Goal: Transaction & Acquisition: Purchase product/service

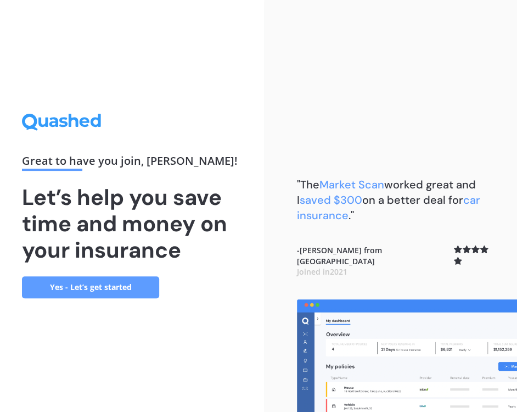
click at [105, 287] on link "Yes - Let’s get started" at bounding box center [90, 287] width 137 height 22
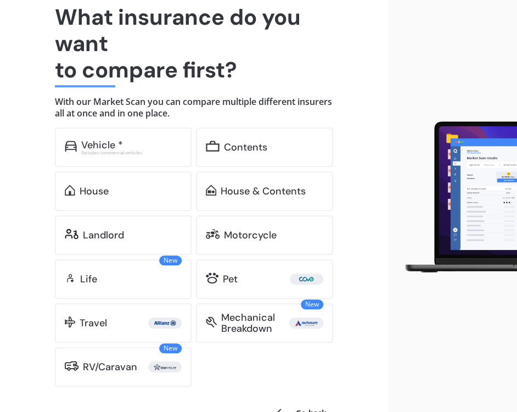
scroll to position [116, 0]
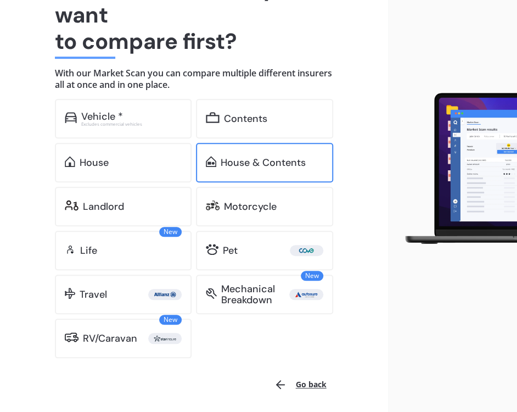
click at [235, 166] on div "House & Contents" at bounding box center [263, 162] width 85 height 11
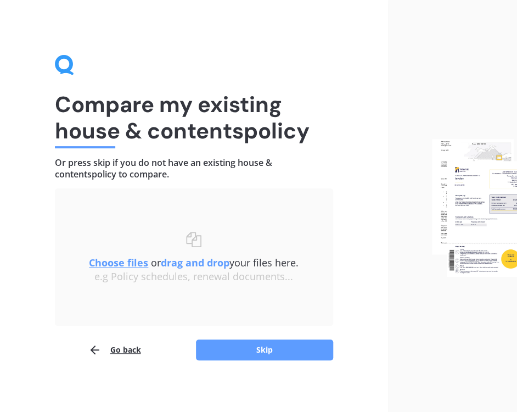
click at [124, 262] on u "Choose files" at bounding box center [118, 262] width 59 height 13
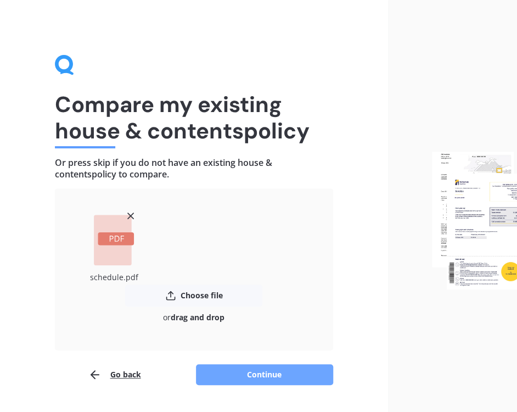
click at [252, 374] on button "Continue" at bounding box center [264, 374] width 137 height 21
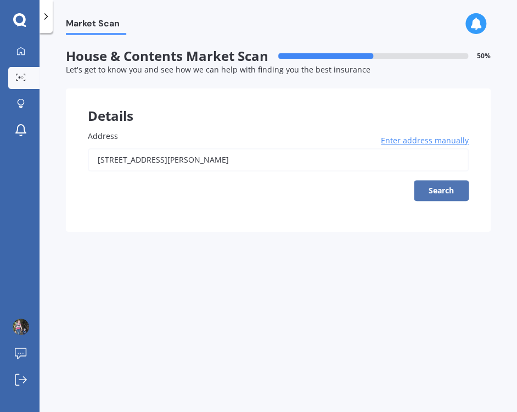
click at [437, 195] on button "Search" at bounding box center [441, 190] width 55 height 21
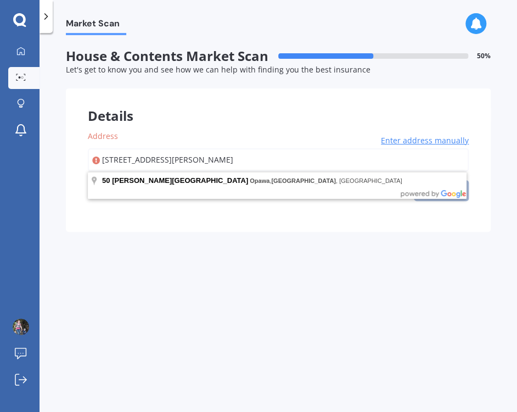
type input "[STREET_ADDRESS][PERSON_NAME]"
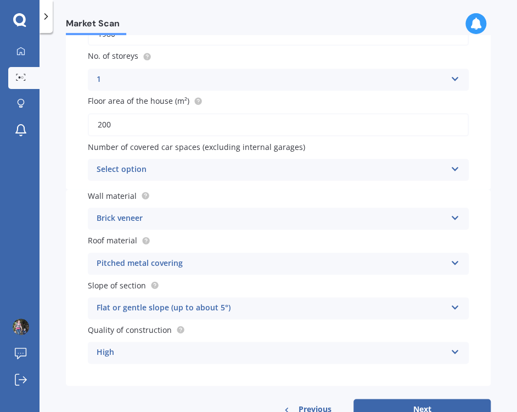
scroll to position [253, 0]
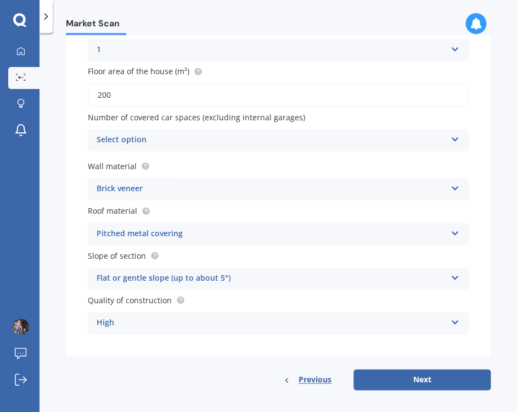
click at [115, 140] on div "Select option" at bounding box center [271, 139] width 349 height 13
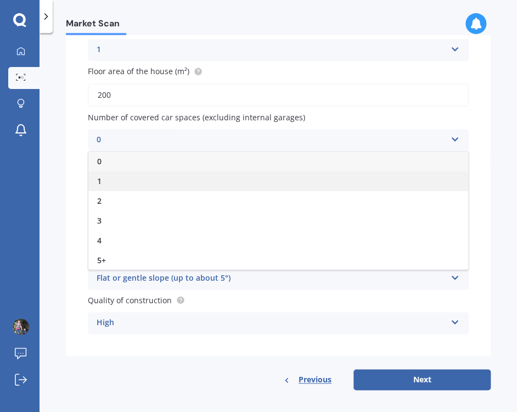
click at [104, 182] on div "1" at bounding box center [278, 181] width 380 height 20
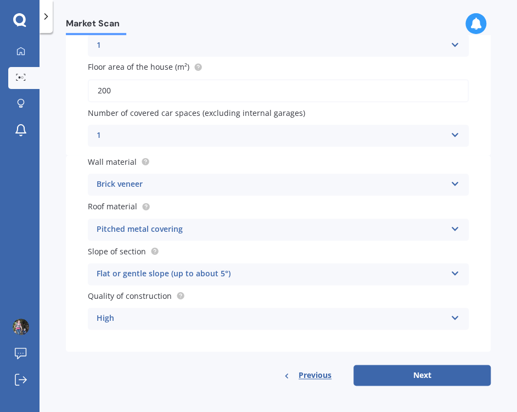
scroll to position [260, 0]
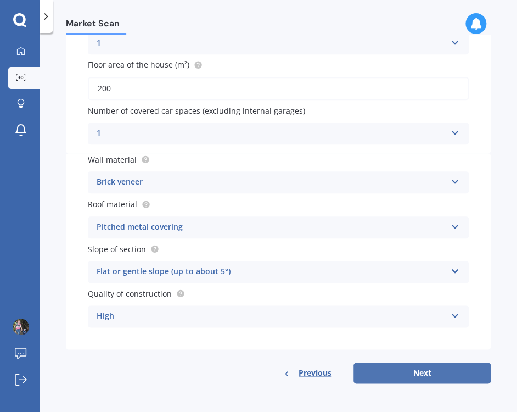
click at [425, 373] on button "Next" at bounding box center [422, 372] width 137 height 21
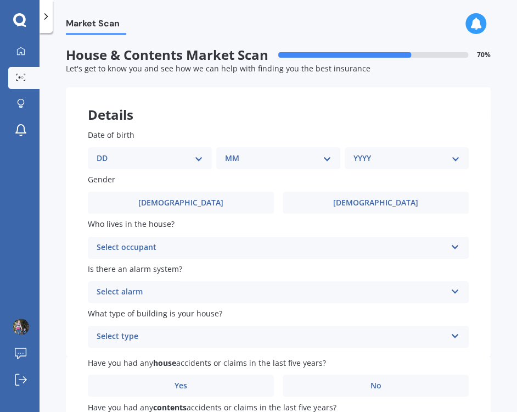
scroll to position [0, 0]
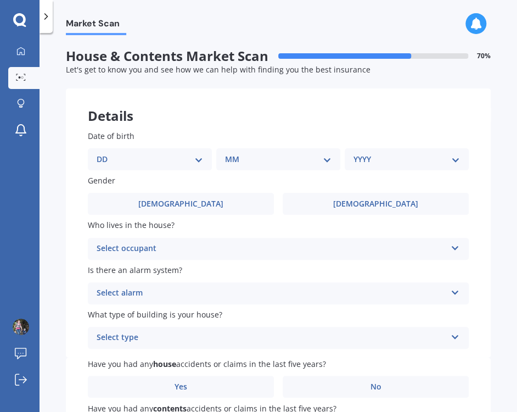
click at [97, 153] on select "DD 01 02 03 04 05 06 07 08 09 10 11 12 13 14 15 16 17 18 19 20 21 22 23 24 25 2…" at bounding box center [150, 159] width 107 height 12
select select "05"
click option "05" at bounding box center [0, 0] width 0 height 0
click at [230, 153] on select "MM 01 02 03 04 05 06 07 08 09 10 11 12" at bounding box center [281, 159] width 102 height 12
select select "09"
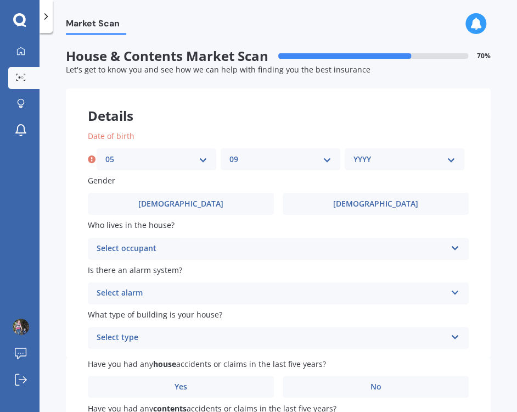
click option "09" at bounding box center [0, 0] width 0 height 0
click at [354, 153] on select "YYYY 2009 2008 2007 2006 2005 2004 2003 2002 2001 2000 1999 1998 1997 1996 1995…" at bounding box center [405, 159] width 102 height 12
select select "1977"
click option "1977" at bounding box center [0, 0] width 0 height 0
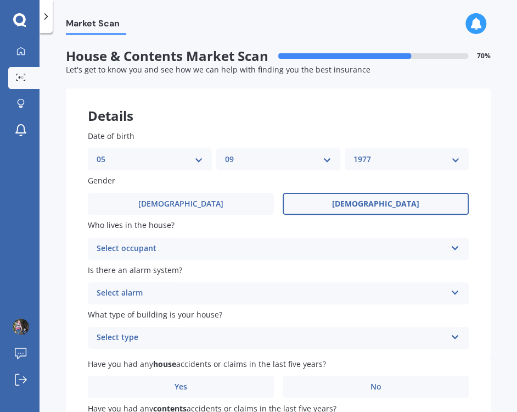
click at [339, 201] on label "[DEMOGRAPHIC_DATA]" at bounding box center [376, 204] width 186 height 22
click at [0, 0] on input "[DEMOGRAPHIC_DATA]" at bounding box center [0, 0] width 0 height 0
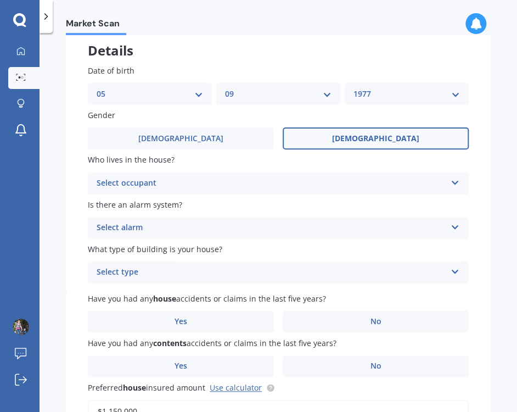
scroll to position [63, 0]
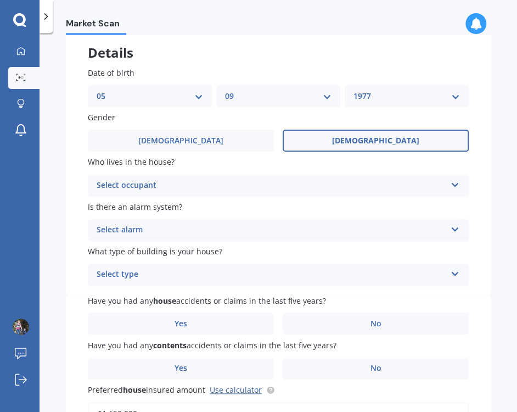
click at [164, 186] on div "Select occupant" at bounding box center [271, 185] width 349 height 13
click at [133, 212] on div "Owner" at bounding box center [278, 207] width 380 height 20
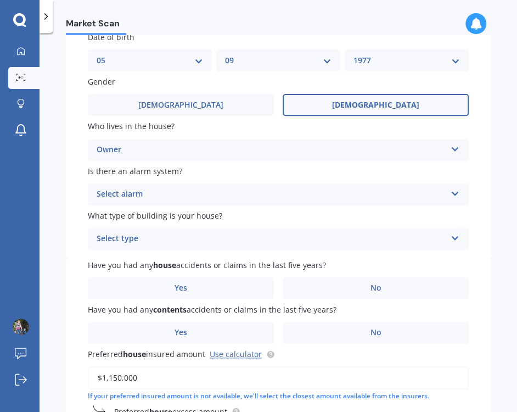
scroll to position [126, 0]
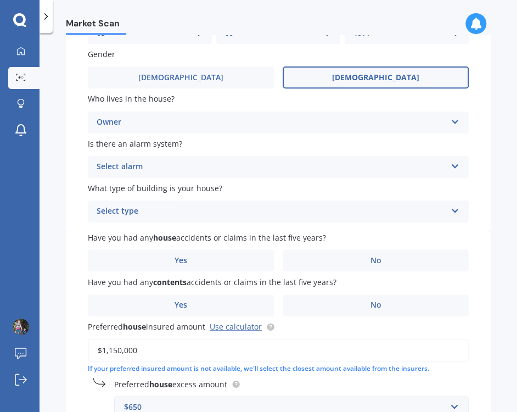
click at [137, 166] on div "Select alarm" at bounding box center [271, 166] width 349 height 13
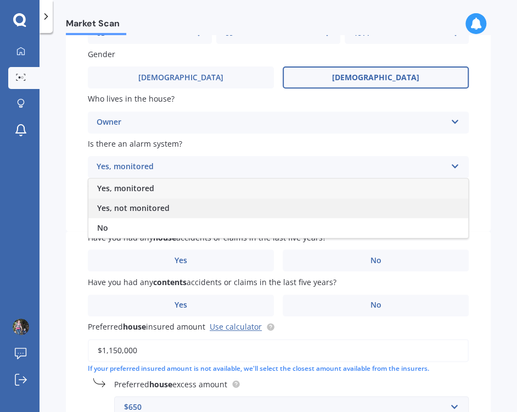
click at [137, 205] on span "Yes, not monitored" at bounding box center [133, 208] width 72 height 10
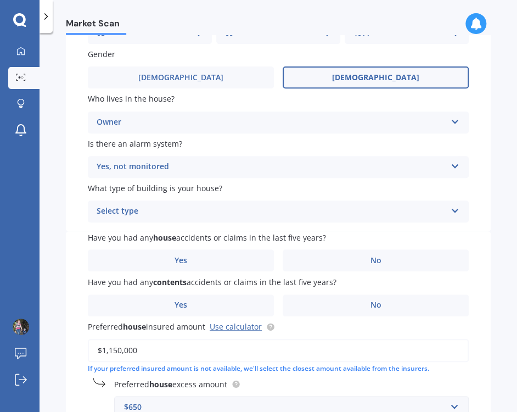
click at [133, 212] on div "Select type" at bounding box center [271, 211] width 349 height 13
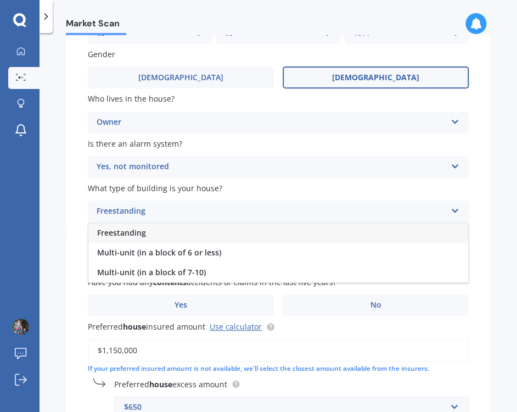
click at [135, 234] on span "Freestanding" at bounding box center [121, 232] width 49 height 10
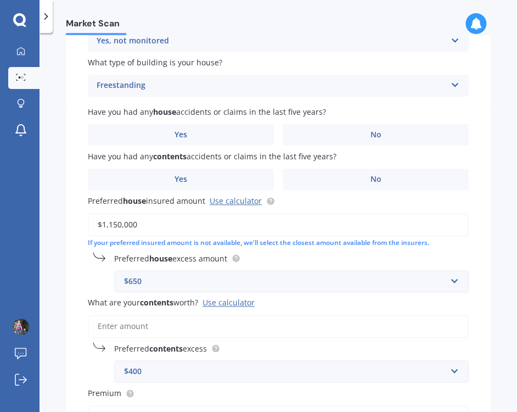
scroll to position [253, 0]
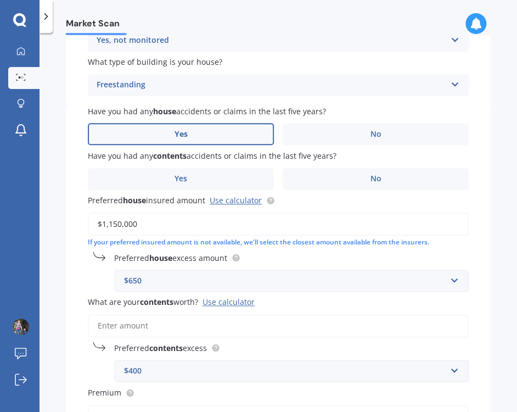
click at [197, 139] on label "Yes" at bounding box center [181, 134] width 186 height 22
click at [0, 0] on input "Yes" at bounding box center [0, 0] width 0 height 0
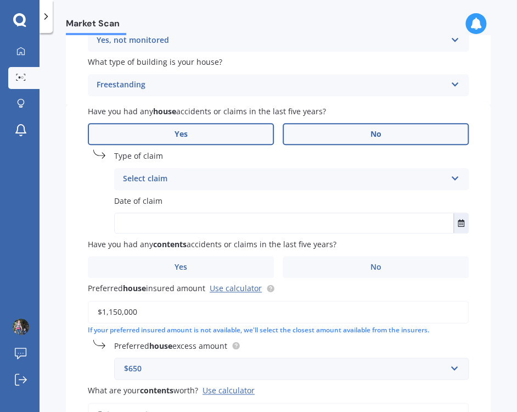
click at [421, 137] on label "No" at bounding box center [376, 134] width 186 height 22
click at [0, 0] on input "No" at bounding box center [0, 0] width 0 height 0
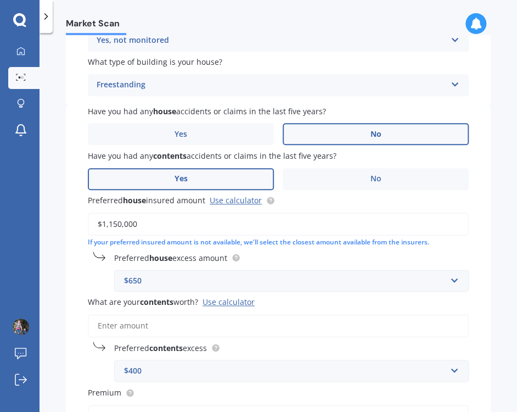
click at [199, 181] on label "Yes" at bounding box center [181, 179] width 186 height 22
click at [0, 0] on input "Yes" at bounding box center [0, 0] width 0 height 0
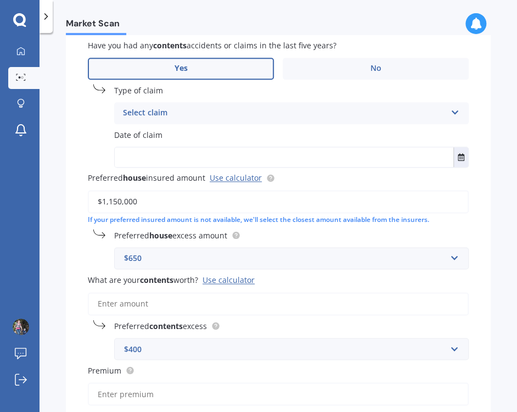
scroll to position [379, 0]
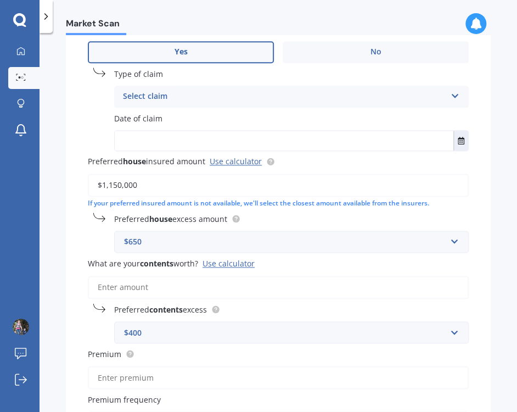
click at [212, 100] on div "Select claim" at bounding box center [284, 96] width 323 height 13
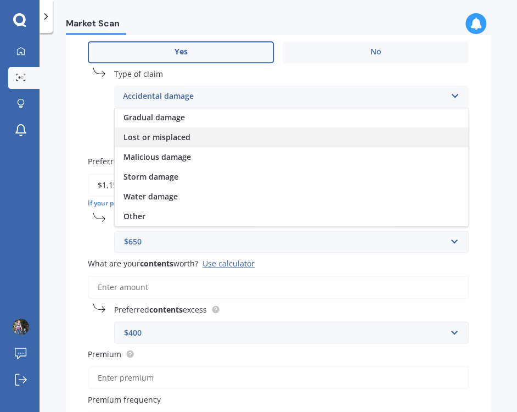
click at [176, 139] on span "Lost or misplaced" at bounding box center [157, 137] width 67 height 10
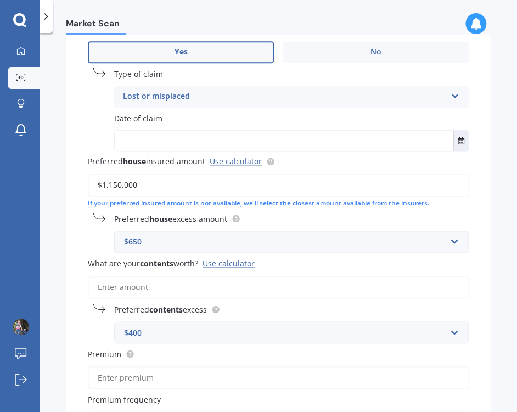
click at [170, 143] on input "text" at bounding box center [284, 141] width 339 height 20
click at [171, 142] on input "text" at bounding box center [284, 141] width 339 height 20
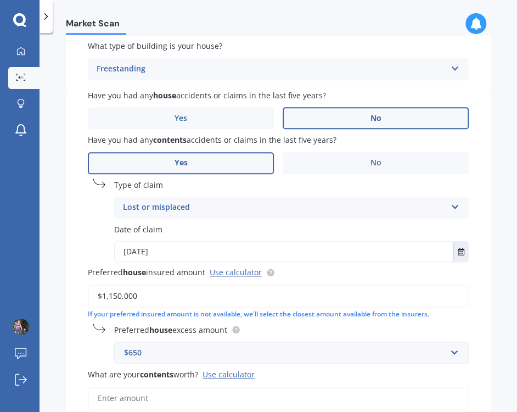
scroll to position [253, 0]
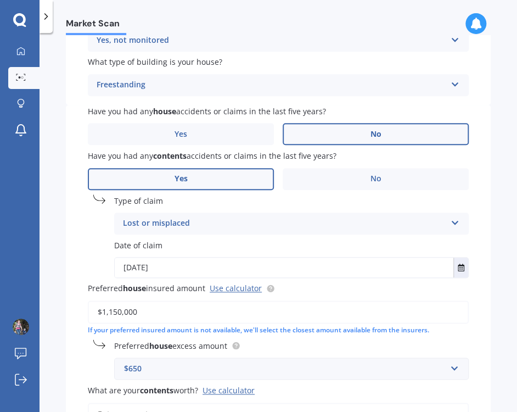
type input "[DATE]"
click at [88, 251] on div "Date of claim [DATE] [DATE] [DATE] Mo Tu We Th Fr Sa Su 01 02 03 04 05 06 07 08…" at bounding box center [278, 258] width 381 height 39
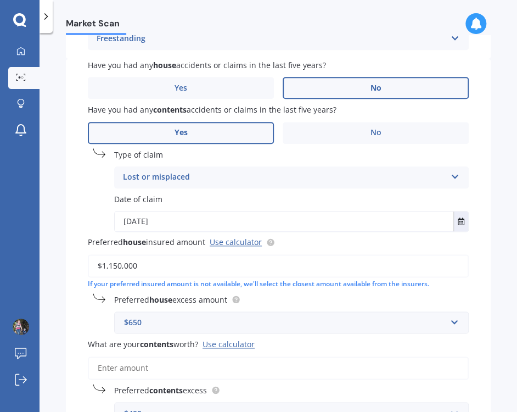
scroll to position [316, 0]
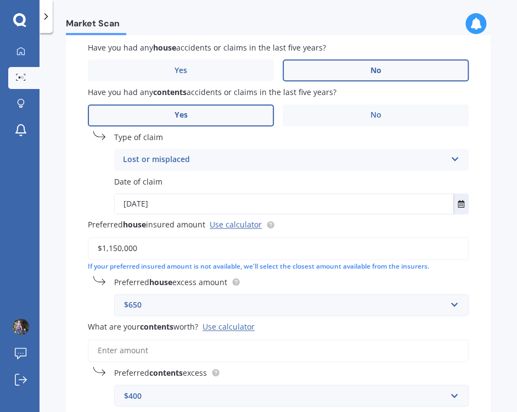
click at [234, 117] on label "Yes" at bounding box center [181, 115] width 186 height 22
click at [0, 0] on input "Yes" at bounding box center [0, 0] width 0 height 0
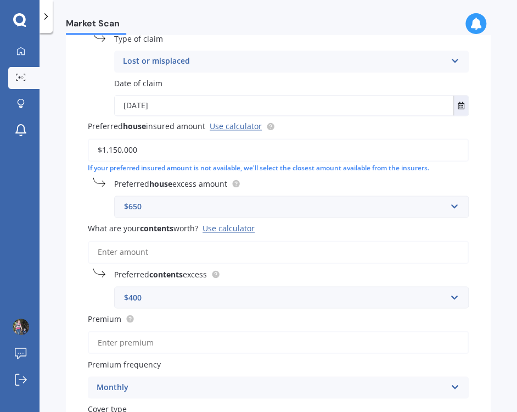
scroll to position [443, 0]
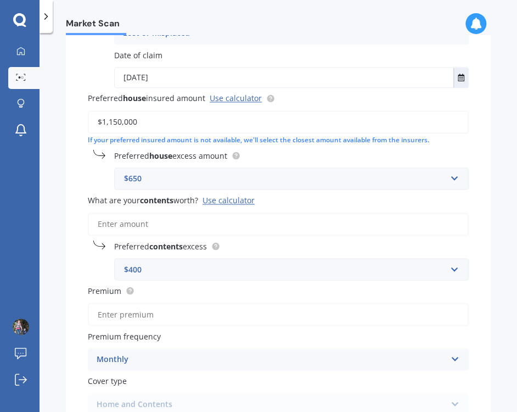
click at [142, 228] on input "What are your contents worth? Use calculator" at bounding box center [278, 223] width 381 height 23
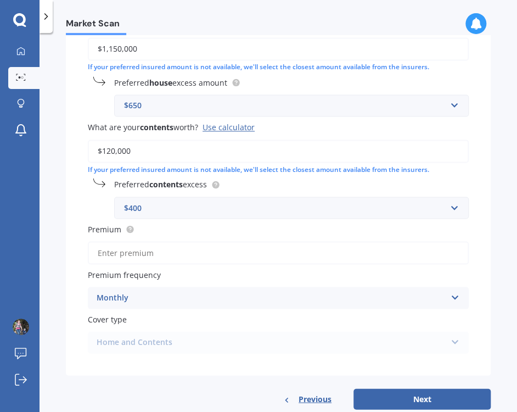
scroll to position [545, 0]
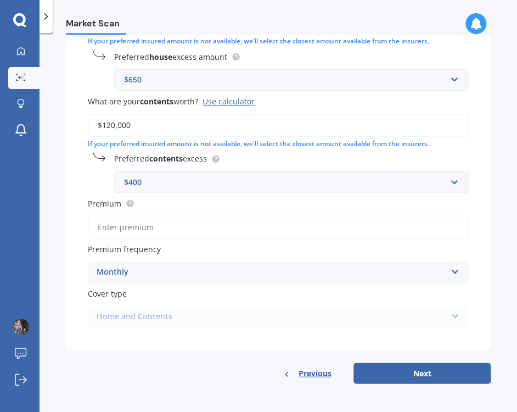
type input "$120,000"
click at [172, 225] on input "Premium" at bounding box center [278, 226] width 381 height 23
drag, startPoint x: 147, startPoint y: 320, endPoint x: 212, endPoint y: 322, distance: 64.8
click at [148, 320] on div "Home and Contents Home and Contents" at bounding box center [278, 316] width 381 height 22
click at [419, 376] on button "Next" at bounding box center [422, 372] width 137 height 21
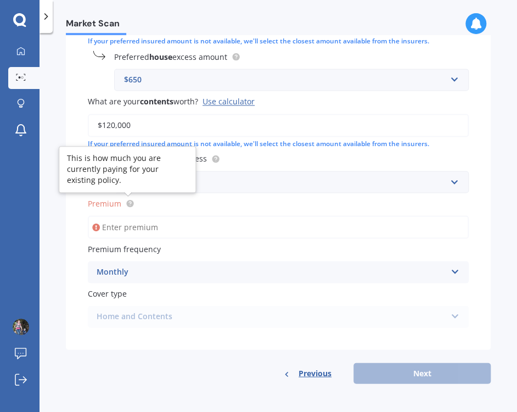
click at [129, 206] on circle at bounding box center [129, 202] width 7 height 7
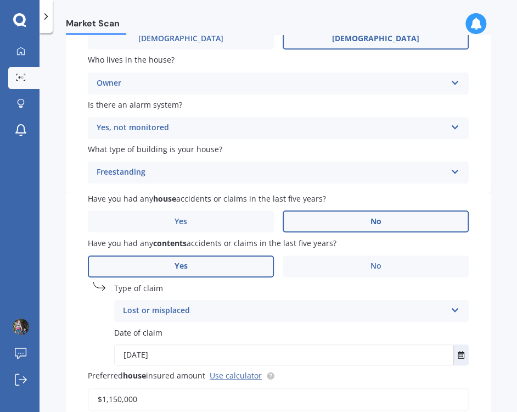
scroll to position [482, 0]
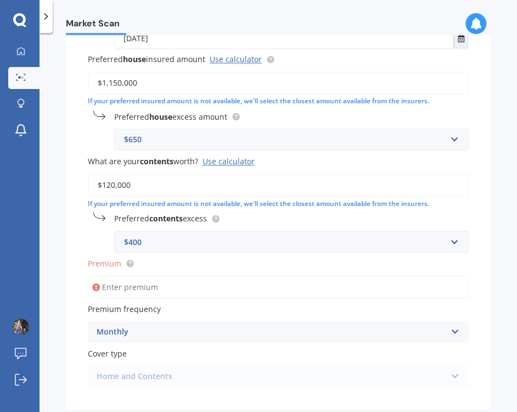
click at [143, 295] on input "Premium" at bounding box center [278, 286] width 381 height 23
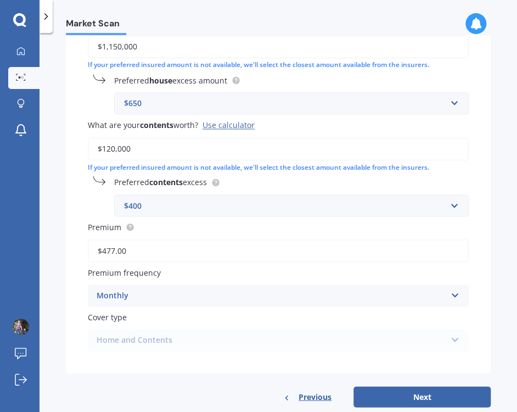
scroll to position [545, 0]
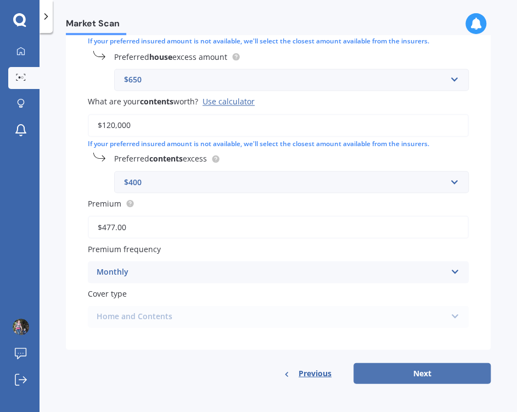
type input "$477.00"
click at [428, 378] on button "Next" at bounding box center [422, 372] width 137 height 21
select select "05"
select select "09"
select select "1977"
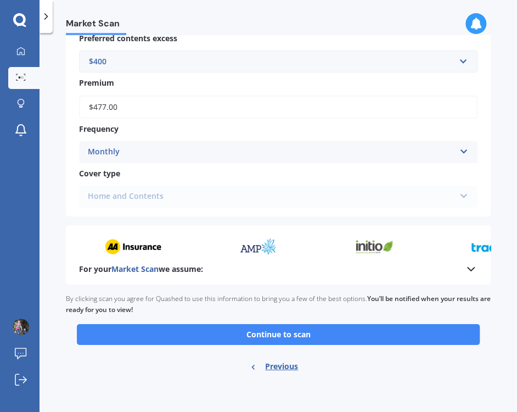
scroll to position [1015, 0]
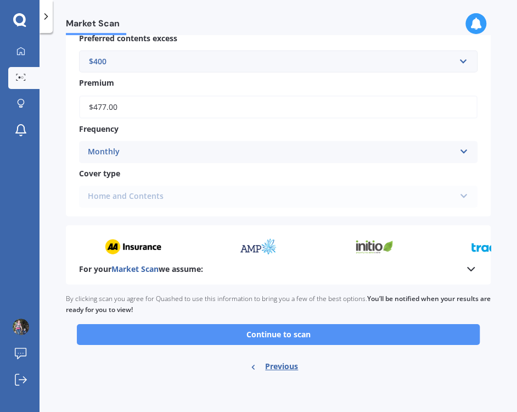
click at [258, 333] on button "Continue to scan" at bounding box center [278, 334] width 403 height 21
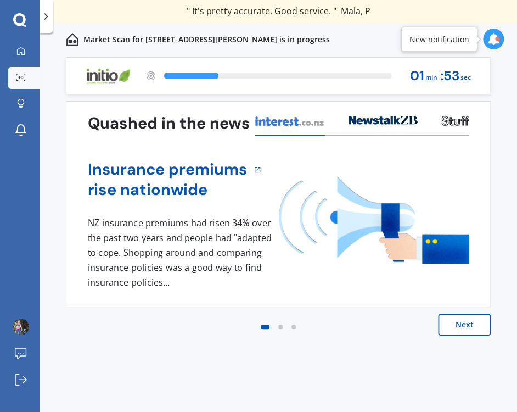
drag, startPoint x: 93, startPoint y: 342, endPoint x: 100, endPoint y: 340, distance: 6.8
click at [94, 342] on div "Next" at bounding box center [278, 336] width 425 height 44
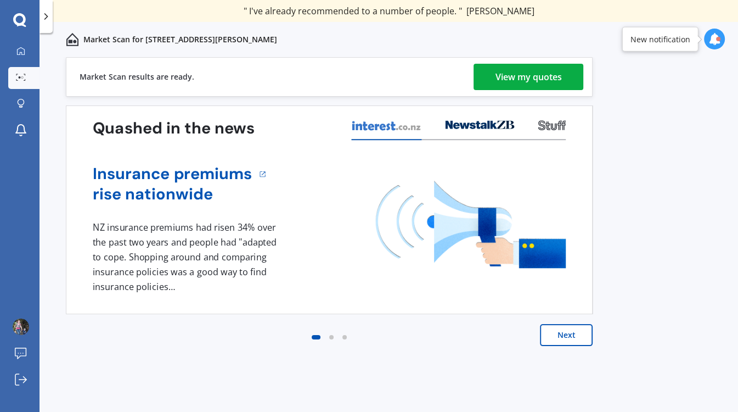
click at [517, 77] on div "View my quotes" at bounding box center [529, 77] width 66 height 26
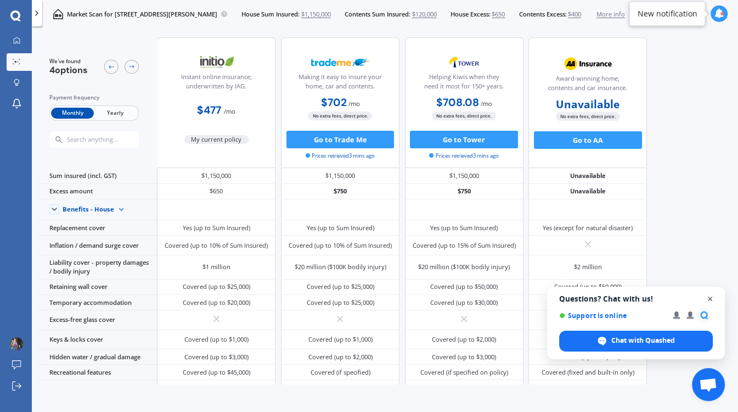
click at [517, 298] on span "Close chat" at bounding box center [711, 299] width 14 height 14
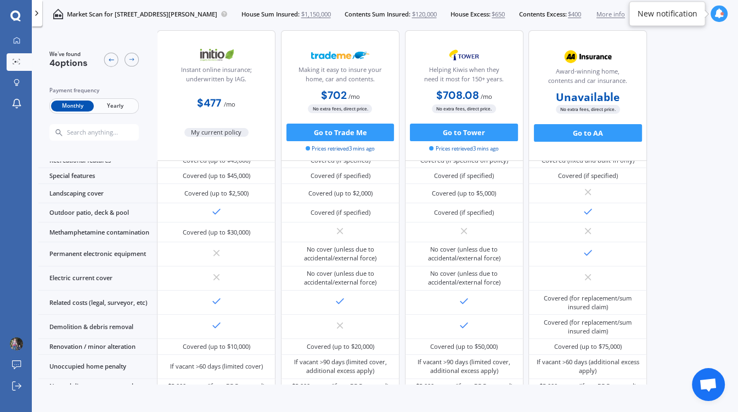
scroll to position [393, 0]
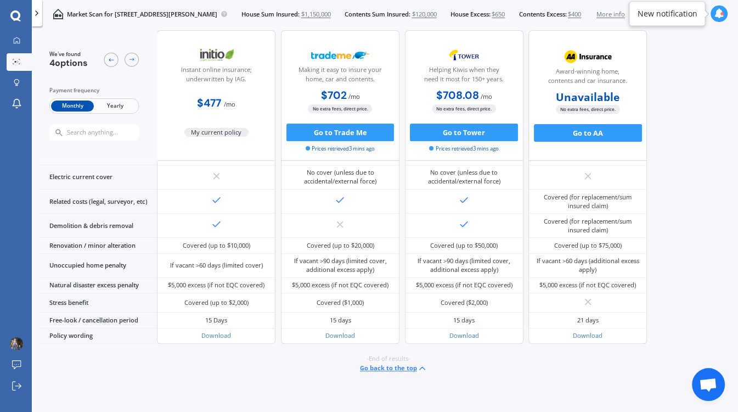
click at [385, 367] on button "Go back to the top" at bounding box center [394, 368] width 68 height 10
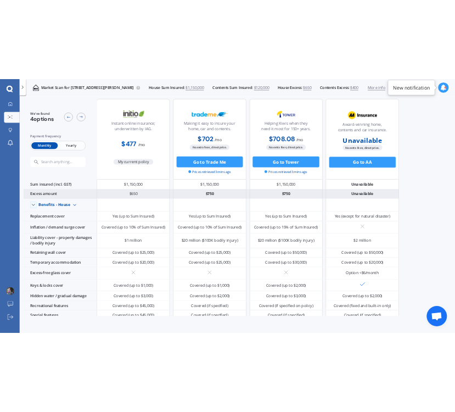
scroll to position [0, 0]
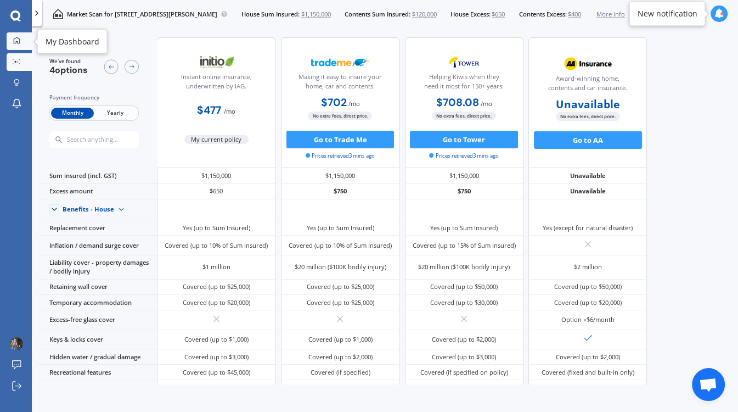
click at [21, 46] on link "My Dashboard" at bounding box center [19, 41] width 25 height 18
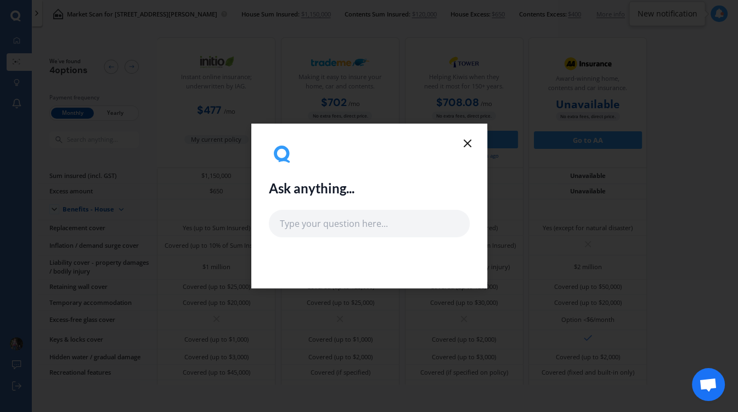
click at [472, 137] on icon at bounding box center [467, 143] width 13 height 13
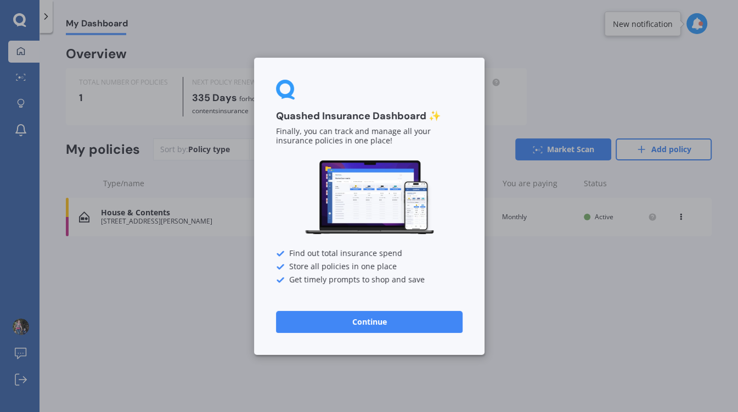
click at [384, 321] on button "Continue" at bounding box center [369, 321] width 187 height 22
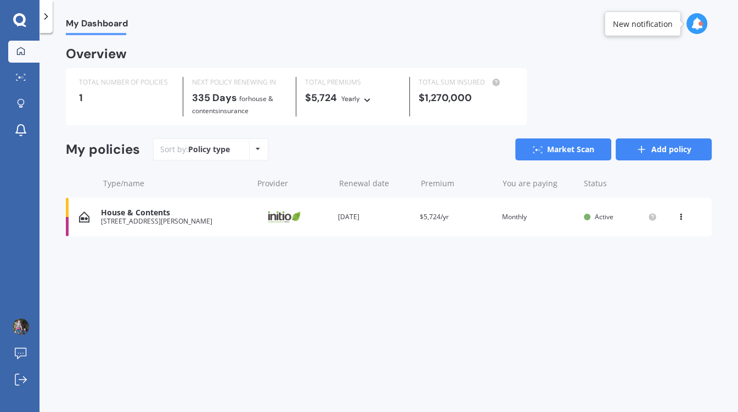
click at [517, 149] on icon at bounding box center [641, 149] width 11 height 11
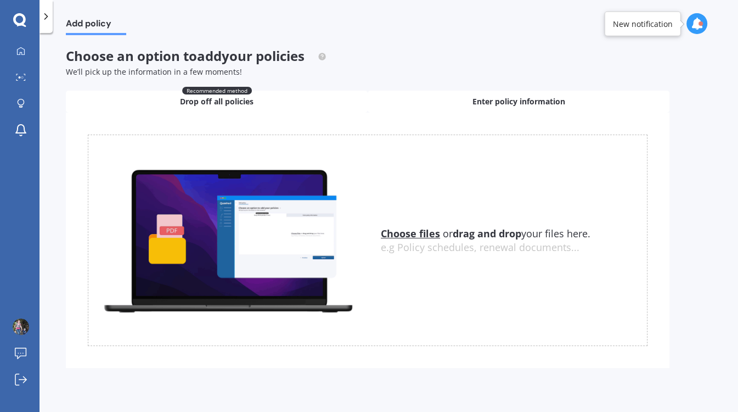
click at [473, 105] on span "Enter policy information" at bounding box center [519, 101] width 93 height 11
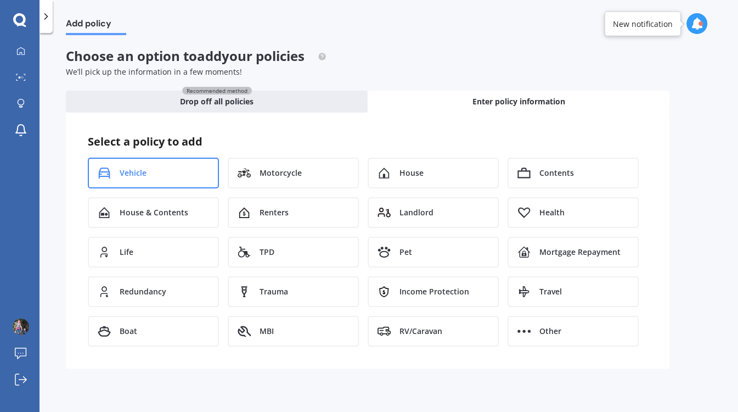
click at [121, 170] on span "Vehicle" at bounding box center [133, 172] width 27 height 11
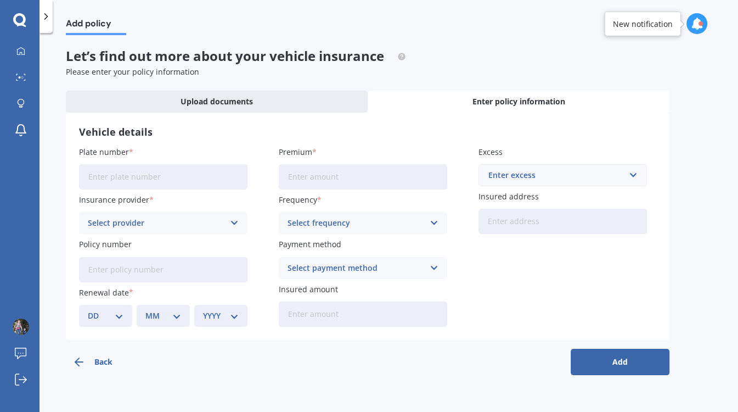
click at [115, 183] on input "Plate number" at bounding box center [163, 176] width 169 height 25
type input "LTW309"
click at [517, 349] on button "Add" at bounding box center [620, 362] width 99 height 26
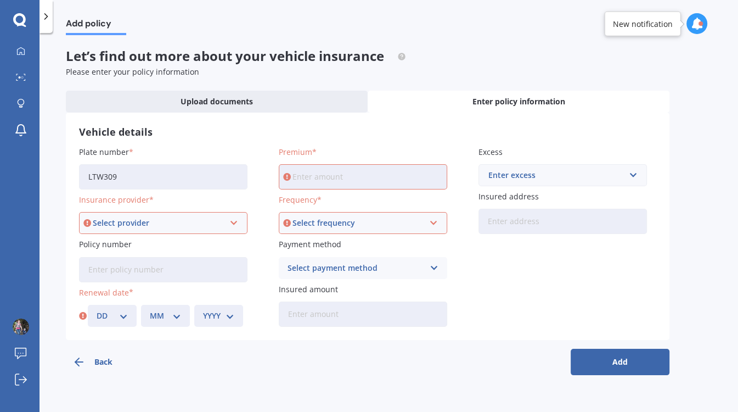
click at [148, 227] on div "Select provider" at bounding box center [158, 223] width 131 height 12
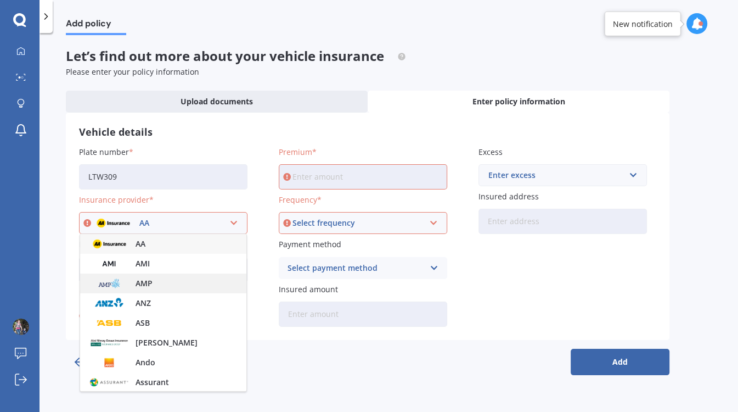
click at [143, 283] on span "AMP" at bounding box center [144, 283] width 17 height 8
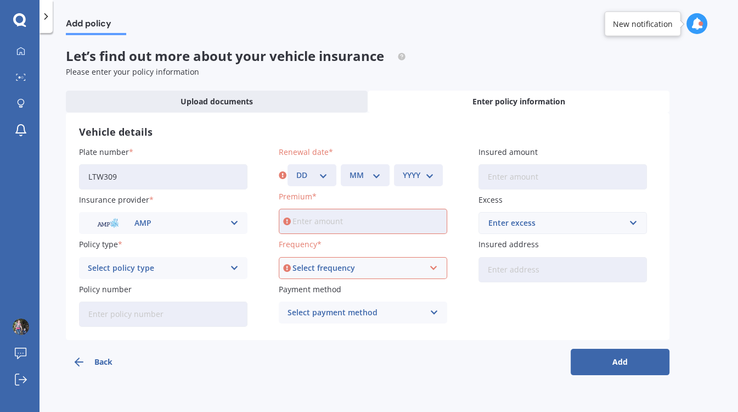
click at [120, 267] on div "Select policy type" at bounding box center [156, 268] width 137 height 12
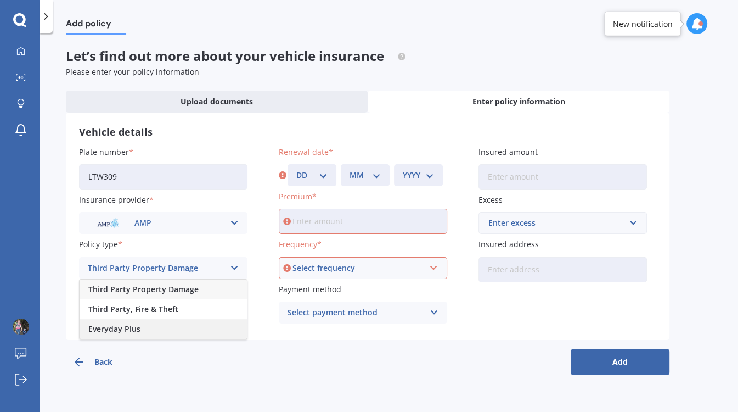
click at [117, 333] on span "Everyday Plus" at bounding box center [114, 329] width 52 height 8
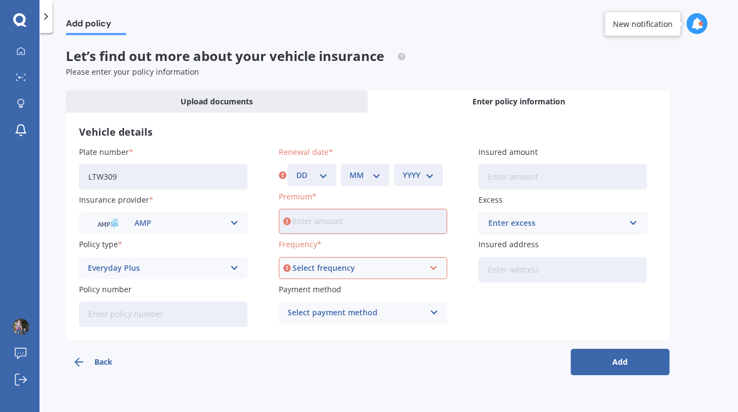
click at [125, 318] on input "Policy number" at bounding box center [163, 313] width 169 height 25
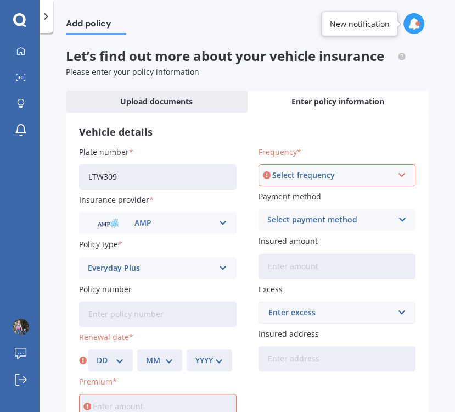
click at [126, 310] on input "Policy number" at bounding box center [158, 313] width 158 height 25
paste input "MPC002077715"
type input "MPC002077715"
click at [97, 354] on select "DD 01 02 03 04 05 06 07 08 09 10 11 12 13 14 15 16 17 18 19 20 21 22 23 24 25 2…" at bounding box center [110, 360] width 27 height 12
select select "24"
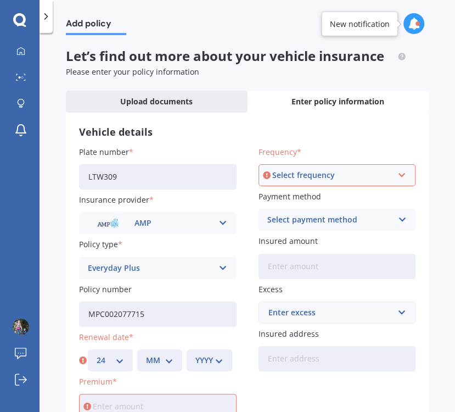
click option "24" at bounding box center [0, 0] width 0 height 0
click at [146, 354] on select "MM 01 02 03 04 05 06 07 08 09 10 11 12" at bounding box center [159, 360] width 27 height 12
select select "05"
click option "05" at bounding box center [0, 0] width 0 height 0
click at [195, 354] on select "YYYY 2027 2026 2025 2024 2023 2022 2021 2020 2019 2018 2017 2016 2015 2014 2013…" at bounding box center [208, 360] width 27 height 12
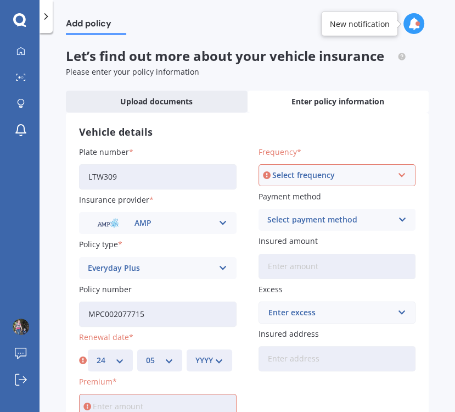
select select "2026"
click option "2026" at bounding box center [0, 0] width 0 height 0
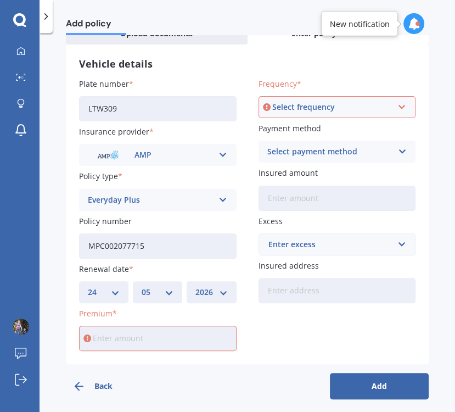
scroll to position [76, 0]
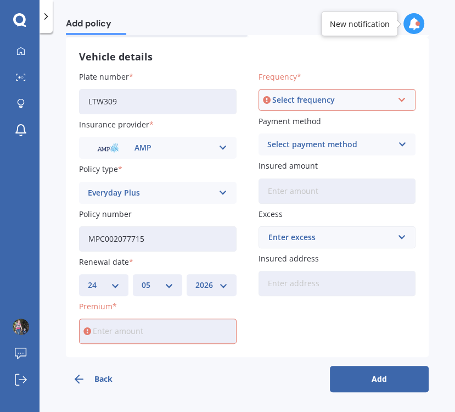
click at [147, 332] on input "Premium" at bounding box center [158, 330] width 158 height 25
type input "$94.75"
click at [321, 96] on div "Select frequency" at bounding box center [332, 100] width 120 height 12
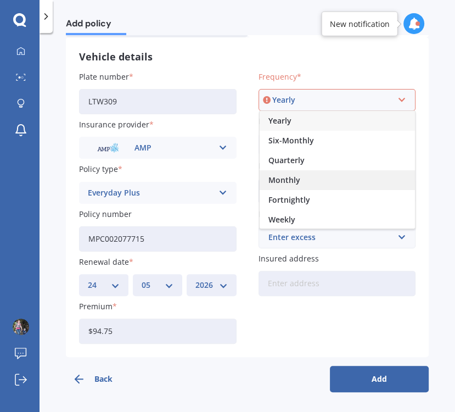
click at [293, 178] on span "Monthly" at bounding box center [284, 180] width 32 height 8
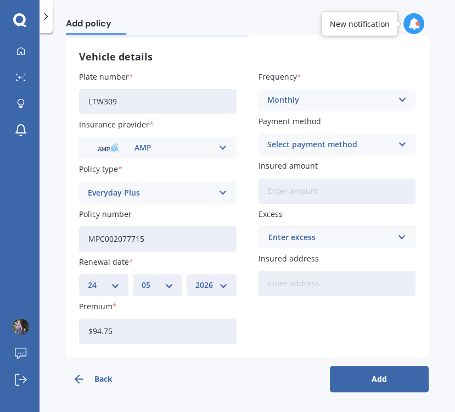
click at [304, 145] on div "Select payment method" at bounding box center [330, 144] width 126 height 12
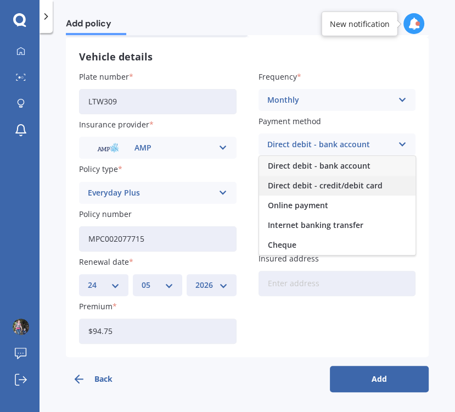
click at [298, 182] on span "Direct debit - credit/debit card" at bounding box center [325, 186] width 115 height 8
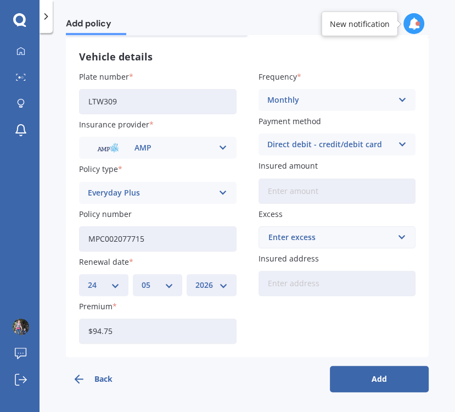
click at [294, 191] on input "Insured amount" at bounding box center [338, 190] width 158 height 25
type input "$13,900"
click at [291, 238] on div "Enter excess" at bounding box center [330, 237] width 125 height 12
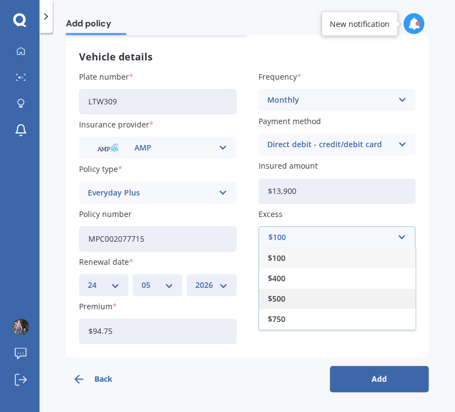
click at [292, 300] on div "$500" at bounding box center [337, 298] width 156 height 20
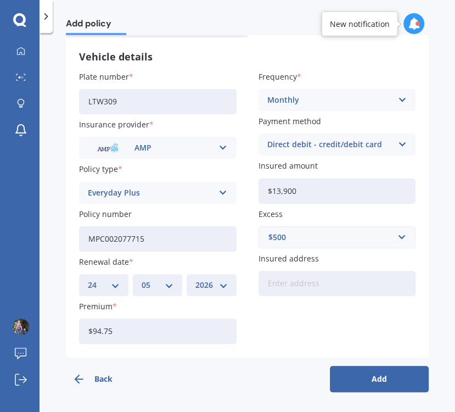
click at [290, 282] on input "Insured address" at bounding box center [338, 283] width 158 height 25
type input "[STREET_ADDRESS][PERSON_NAME]"
click at [377, 384] on button "Add" at bounding box center [379, 379] width 99 height 26
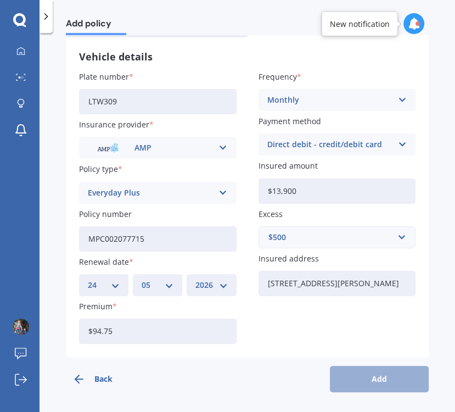
scroll to position [0, 0]
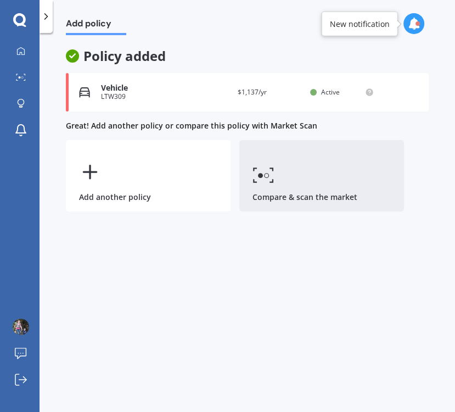
click at [294, 180] on link "Compare & scan the market" at bounding box center [321, 175] width 165 height 71
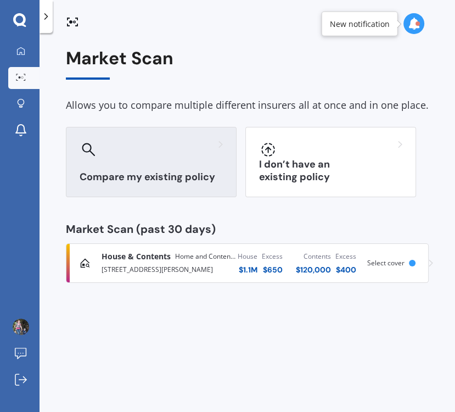
click at [173, 167] on div "Compare my existing policy" at bounding box center [151, 162] width 171 height 70
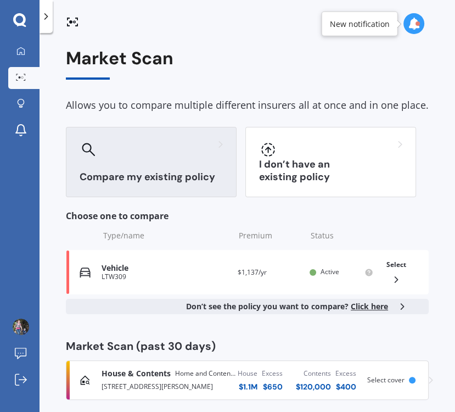
scroll to position [12, 0]
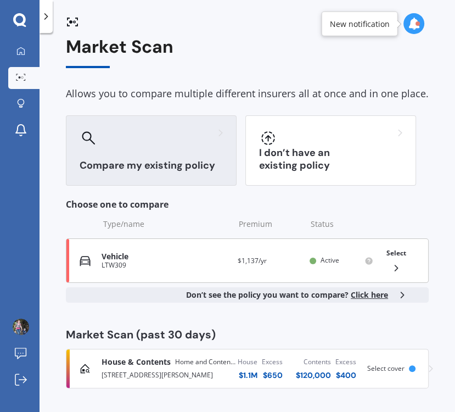
click at [351, 265] on div "Vehicle LTW309 Provider Renewal date [DATE] Premium $1,137/yr You are paying Mo…" at bounding box center [247, 260] width 363 height 44
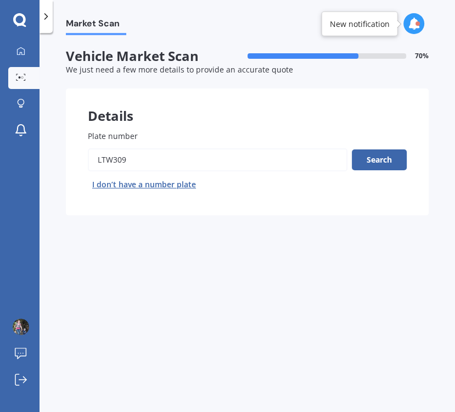
click at [167, 161] on input "Plate number" at bounding box center [218, 159] width 260 height 23
click at [392, 161] on button "Search" at bounding box center [379, 159] width 55 height 21
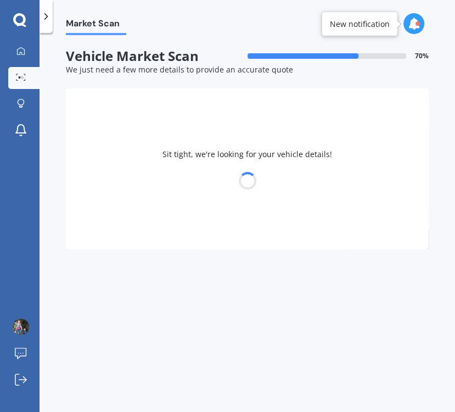
select select "TOYOTA"
select select "LANDCRUISER"
select select "05"
select select "09"
select select "1977"
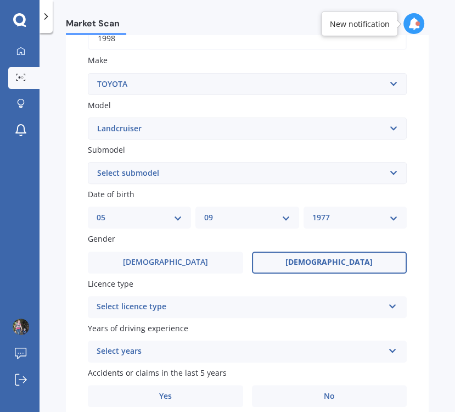
scroll to position [189, 0]
click at [88, 161] on select "Select submodel (All other) 4WD SWB Hard Top Diesel Diesel 4.2 4WD Diesel 4.5 4…" at bounding box center [247, 172] width 319 height 22
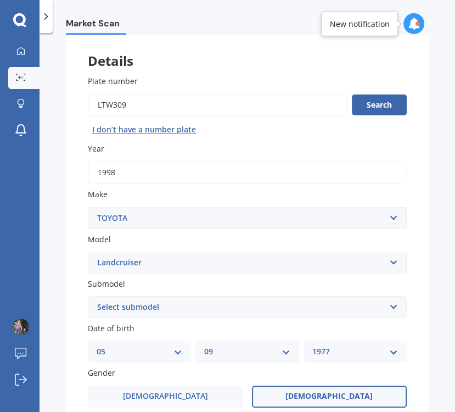
scroll to position [63, 0]
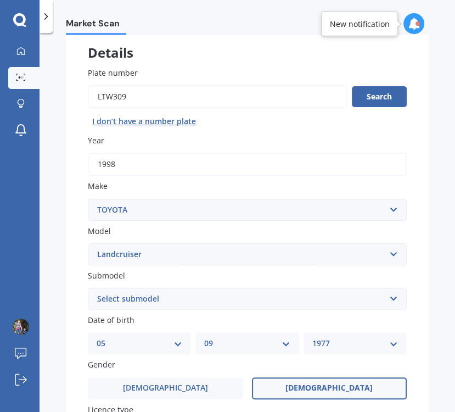
click at [88, 288] on select "Select submodel (All other) 4WD SWB Hard Top Diesel Diesel 4.2 4WD Diesel 4.5 4…" at bounding box center [247, 299] width 319 height 22
select select "WAGON RV"
click option "Wagon RV" at bounding box center [0, 0] width 0 height 0
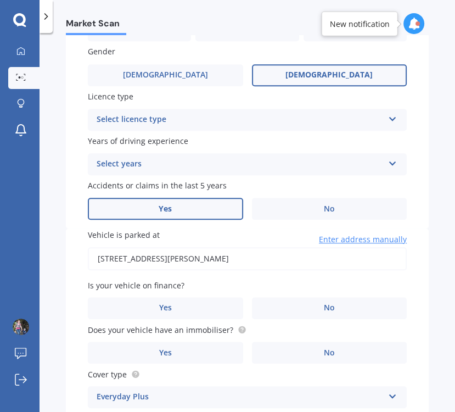
scroll to position [379, 0]
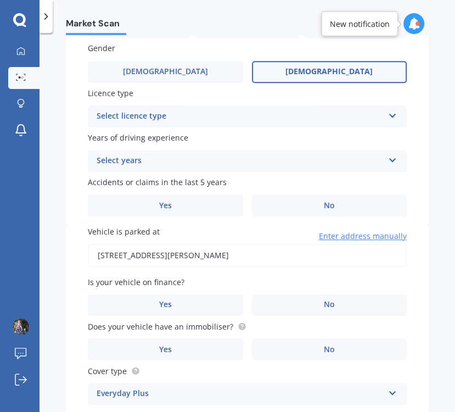
click at [122, 120] on div "Select licence type" at bounding box center [240, 116] width 287 height 13
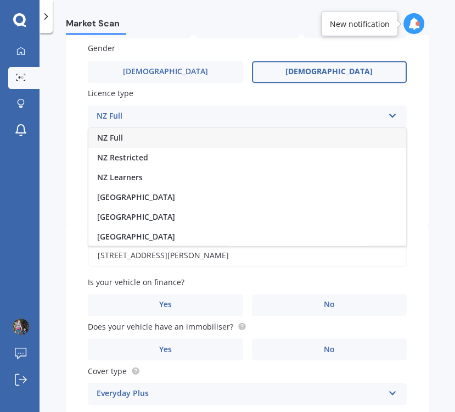
click at [125, 139] on div "NZ Full" at bounding box center [247, 138] width 318 height 20
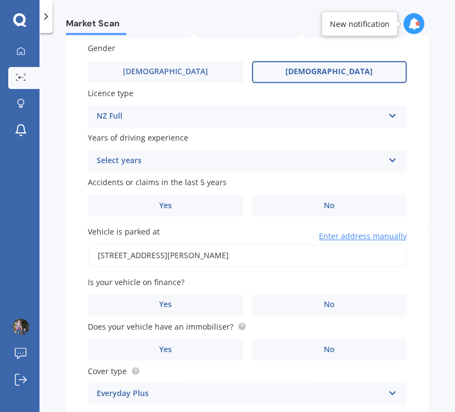
click at [121, 164] on div "Select years" at bounding box center [240, 160] width 287 height 13
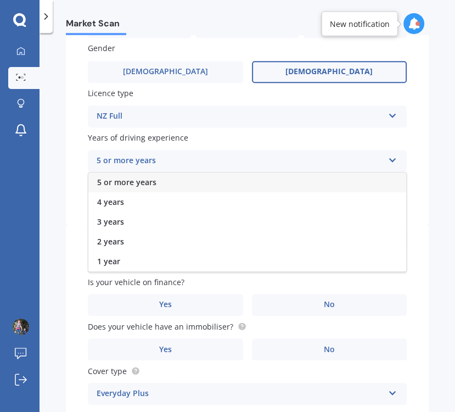
click at [120, 183] on span "5 or more years" at bounding box center [126, 182] width 59 height 10
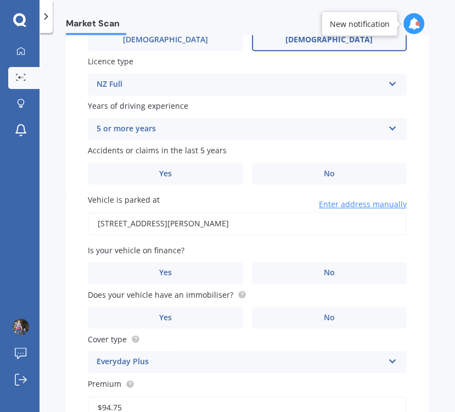
scroll to position [443, 0]
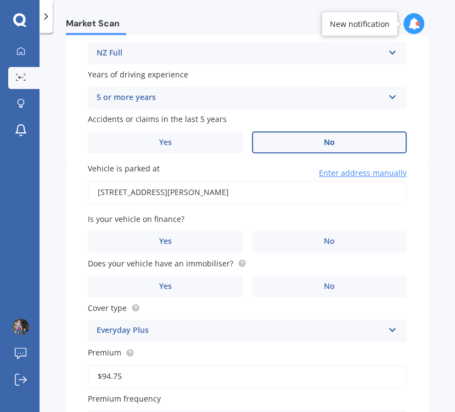
click at [333, 141] on span "No" at bounding box center [329, 142] width 11 height 9
click at [0, 0] on input "No" at bounding box center [0, 0] width 0 height 0
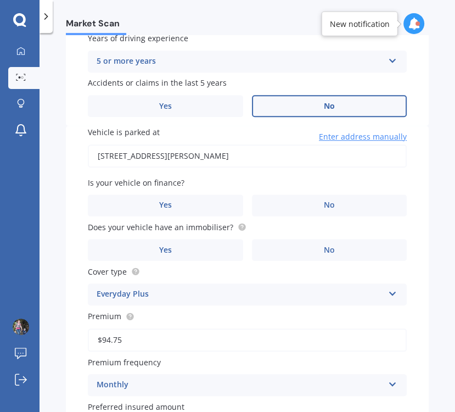
scroll to position [506, 0]
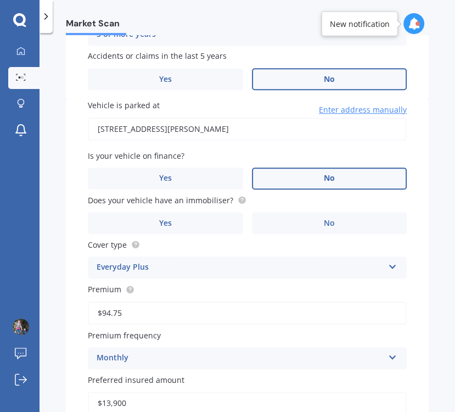
click at [342, 178] on label "No" at bounding box center [329, 178] width 155 height 22
click at [0, 0] on input "No" at bounding box center [0, 0] width 0 height 0
click at [320, 227] on label "No" at bounding box center [329, 223] width 155 height 22
click at [0, 0] on input "No" at bounding box center [0, 0] width 0 height 0
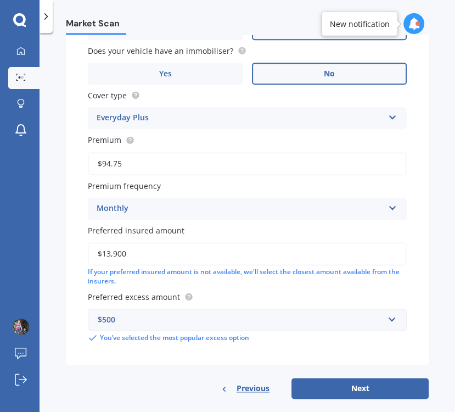
scroll to position [674, 0]
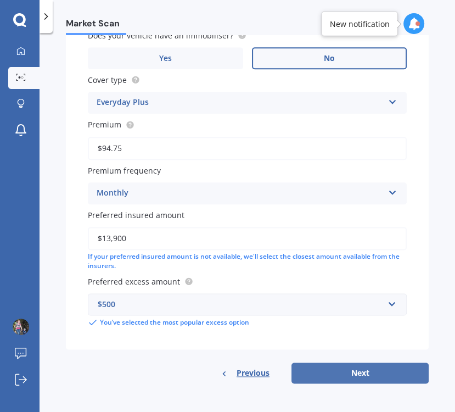
click at [401, 375] on button "Next" at bounding box center [360, 372] width 137 height 21
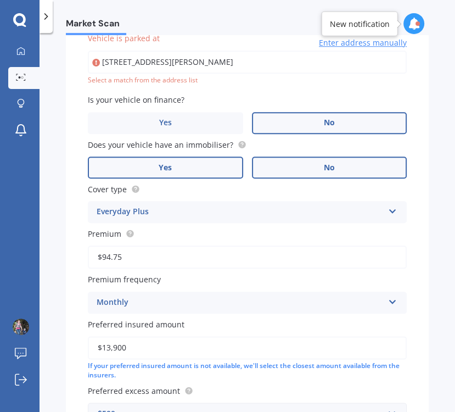
scroll to position [572, 0]
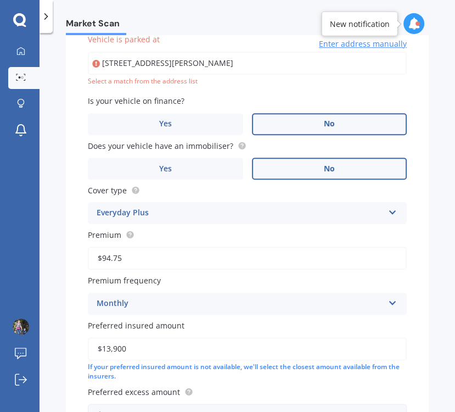
type input "[STREET_ADDRESS][PERSON_NAME]"
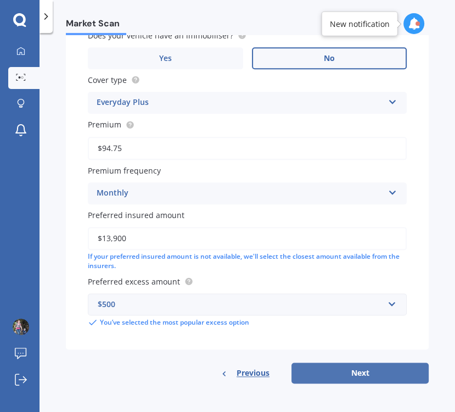
click at [370, 374] on button "Next" at bounding box center [360, 372] width 137 height 21
select select "05"
select select "09"
select select "1977"
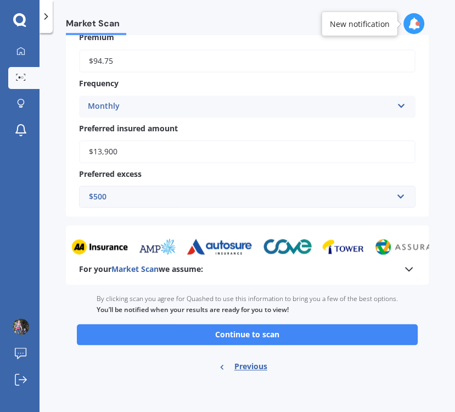
scroll to position [536, 0]
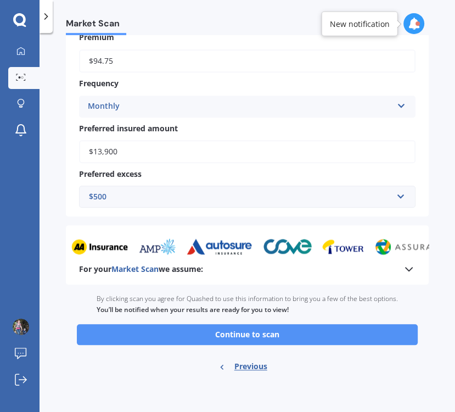
click at [306, 339] on button "Continue to scan" at bounding box center [247, 334] width 341 height 21
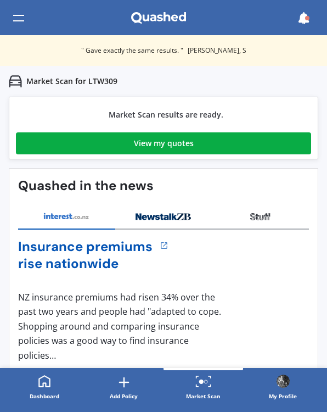
click at [195, 153] on link "View my quotes" at bounding box center [163, 143] width 295 height 22
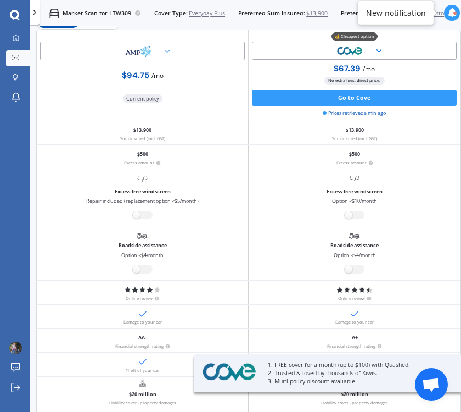
scroll to position [189, 0]
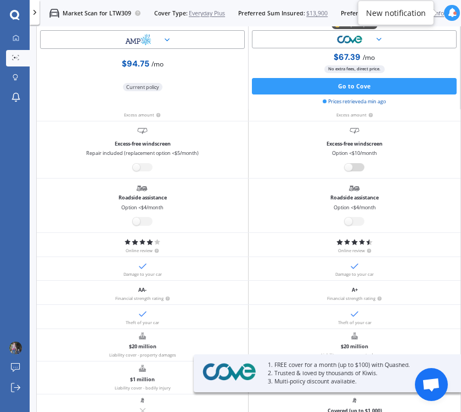
click at [357, 166] on label at bounding box center [355, 167] width 20 height 9
radio input "true"
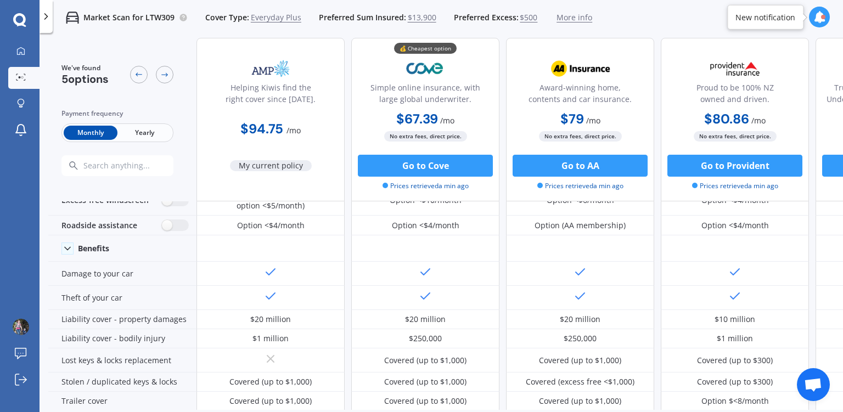
scroll to position [0, 0]
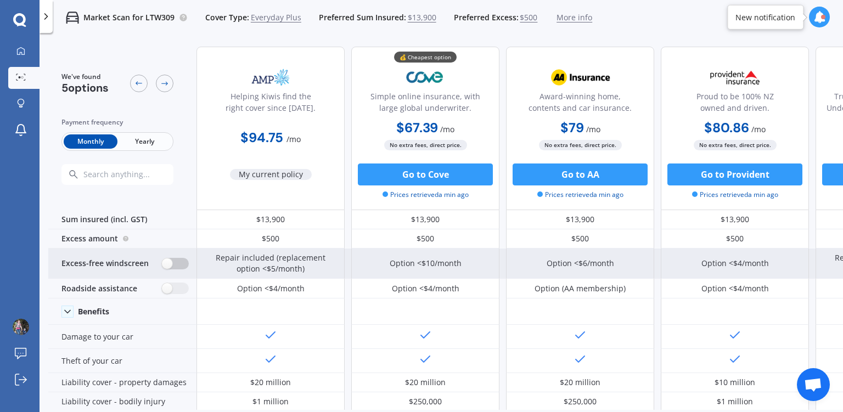
click at [176, 263] on label at bounding box center [175, 264] width 27 height 12
radio input "true"
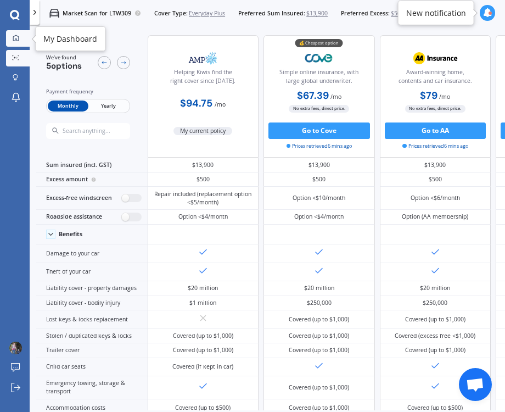
click at [14, 34] on link "My Dashboard" at bounding box center [18, 38] width 24 height 16
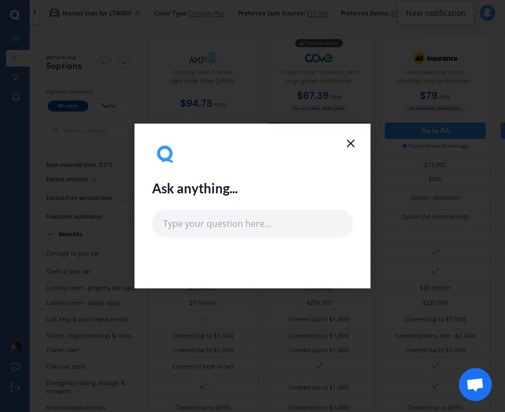
click at [346, 145] on icon at bounding box center [350, 143] width 13 height 13
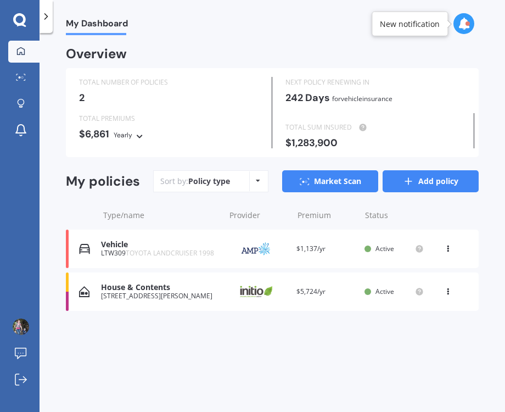
click at [461, 182] on link "Add policy" at bounding box center [431, 181] width 96 height 22
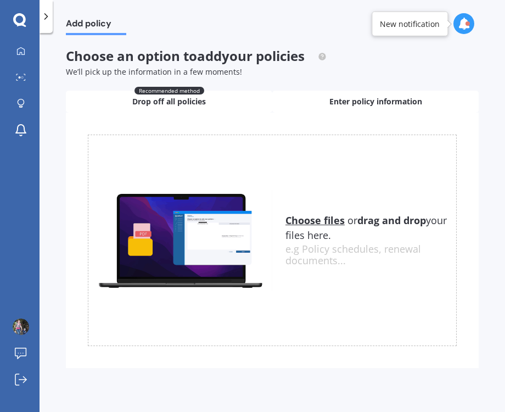
click at [366, 108] on div "Enter policy information" at bounding box center [375, 102] width 206 height 22
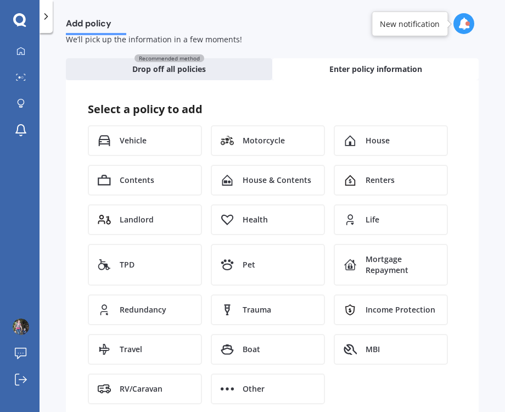
scroll to position [63, 0]
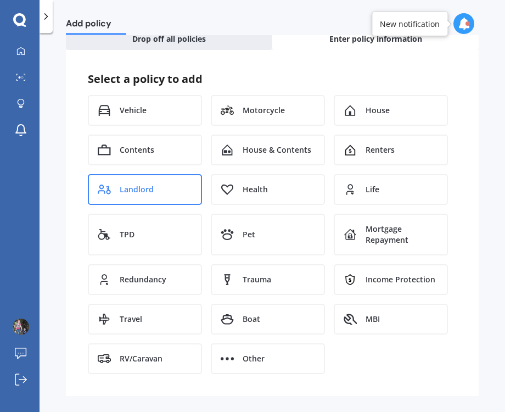
click at [136, 189] on span "Landlord" at bounding box center [137, 189] width 34 height 11
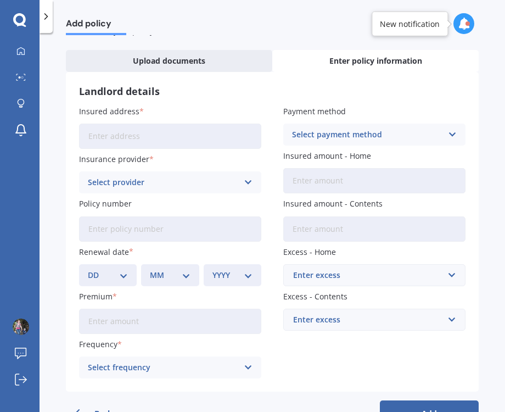
click at [124, 139] on input "Insured address" at bounding box center [170, 136] width 182 height 25
type input "[STREET_ADDRESS]"
click at [146, 181] on div "Select provider" at bounding box center [163, 182] width 150 height 12
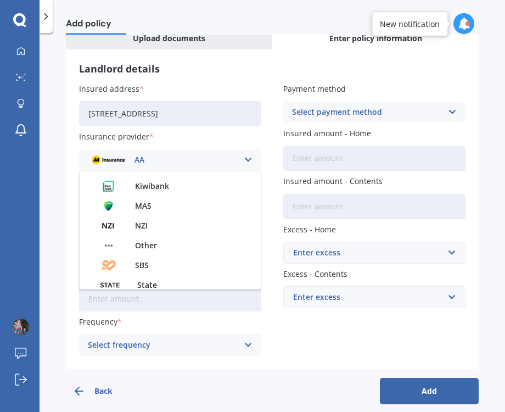
scroll to position [171, 0]
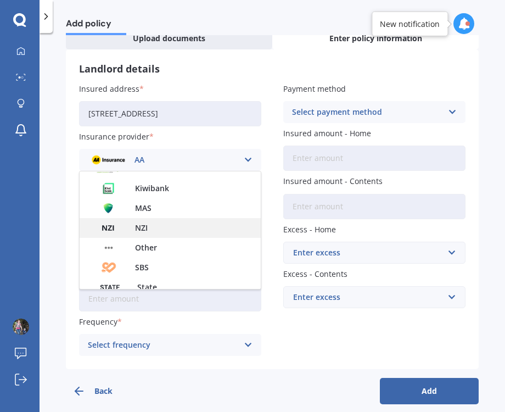
click at [139, 225] on span "NZI" at bounding box center [141, 228] width 13 height 8
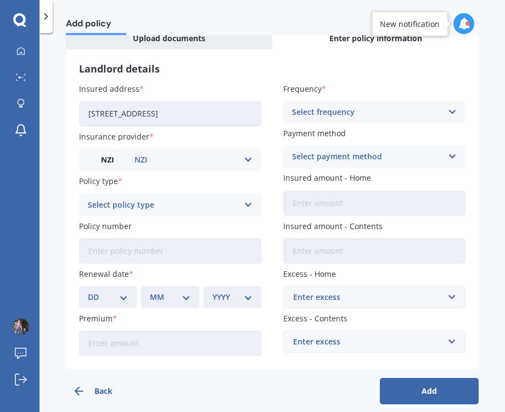
click at [116, 210] on div "Select policy type" at bounding box center [163, 205] width 150 height 12
click at [120, 223] on span "Landlord Insurance" at bounding box center [124, 226] width 73 height 8
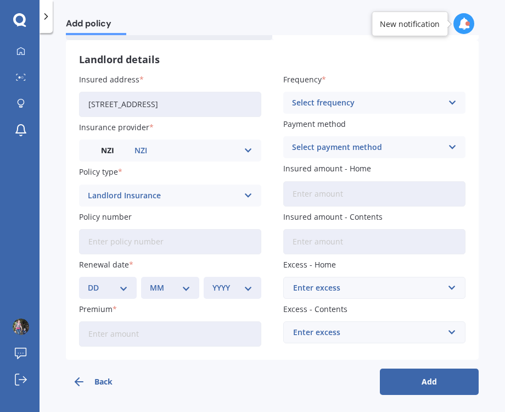
scroll to position [76, 0]
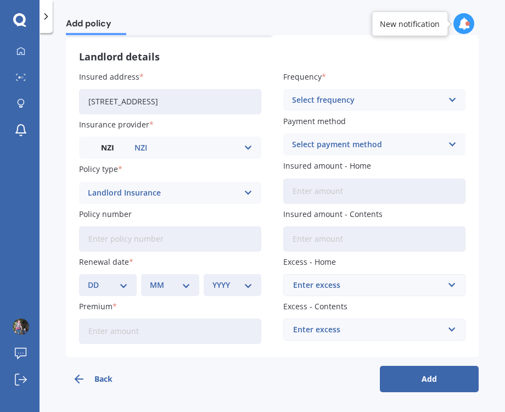
click at [175, 250] on input "Policy number" at bounding box center [170, 238] width 182 height 25
paste input "15-0116937-BPL"
type input "15-0116937-BPL"
click at [88, 279] on select "DD 01 02 03 04 05 06 07 08 09 10 11 12 13 14 15 16 17 18 19 20 21 22 23 24 25 2…" at bounding box center [108, 285] width 40 height 12
select select "24"
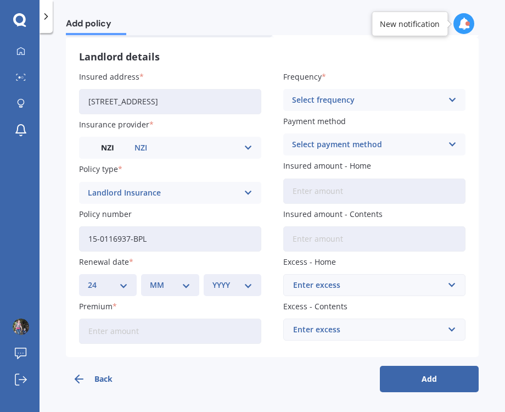
click option "24" at bounding box center [0, 0] width 0 height 0
click at [150, 279] on select "MM 01 02 03 04 05 06 07 08 09 10 11 12" at bounding box center [170, 285] width 40 height 12
select select "08"
click option "08" at bounding box center [0, 0] width 0 height 0
click at [212, 286] on div "YYYY 2027 2026 2025 2024 2023 2022 2021 2020 2019 2018 2017 2016 2015 2014 2013…" at bounding box center [233, 285] width 58 height 22
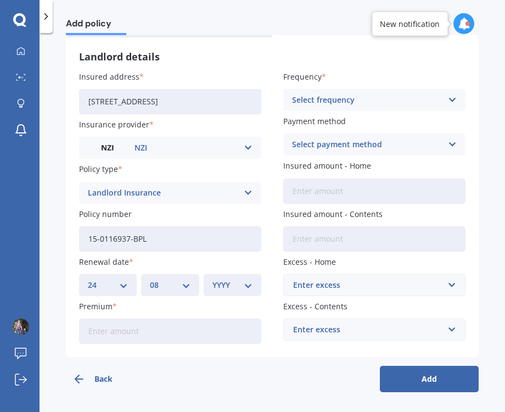
click at [212, 279] on select "YYYY 2027 2026 2025 2024 2023 2022 2021 2020 2019 2018 2017 2016 2015 2014 2013…" at bounding box center [232, 285] width 40 height 12
select select "2025"
click option "2025" at bounding box center [0, 0] width 0 height 0
click at [115, 336] on input "Premium" at bounding box center [170, 330] width 182 height 25
type input "$3,112.57"
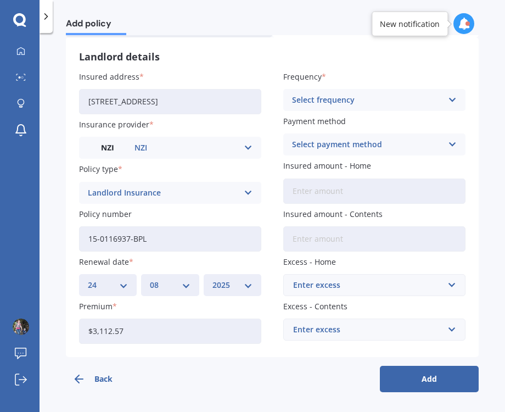
click at [318, 95] on div "Select frequency" at bounding box center [367, 100] width 150 height 12
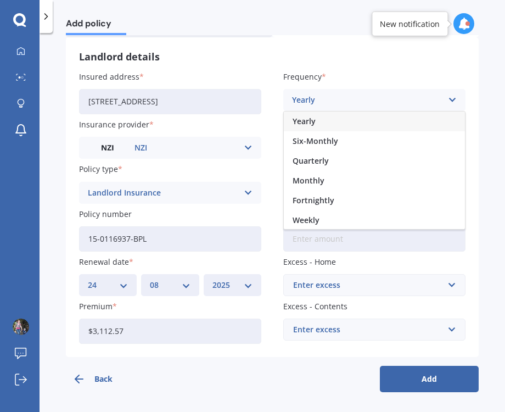
click at [324, 125] on div "Yearly" at bounding box center [374, 121] width 181 height 20
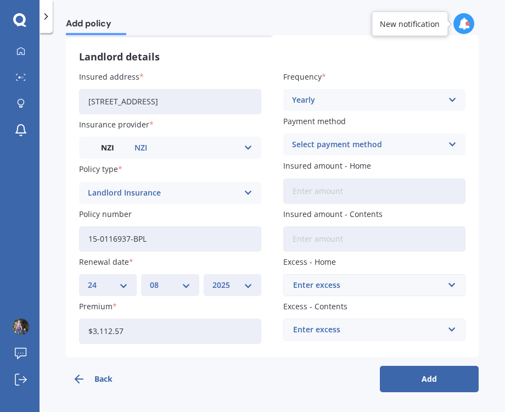
click at [314, 143] on div "Select payment method" at bounding box center [367, 144] width 150 height 12
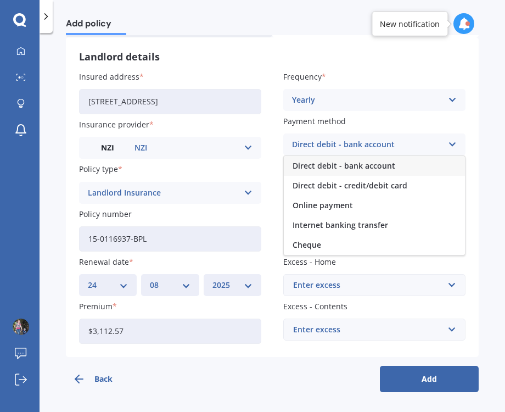
click at [333, 170] on span "Direct debit - bank account" at bounding box center [344, 166] width 103 height 8
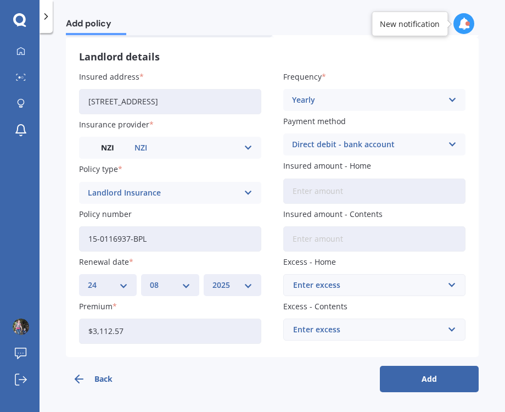
click at [331, 196] on input "Insured amount - Home" at bounding box center [374, 190] width 182 height 25
click at [333, 193] on input "Insured amount - Home" at bounding box center [374, 190] width 182 height 25
type input "$315,100"
click at [326, 245] on input "Insured amount - Contents" at bounding box center [374, 238] width 182 height 25
type input "$0"
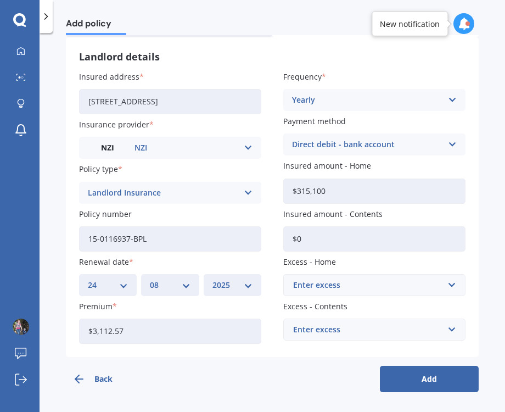
click at [246, 57] on h3 "Landlord details" at bounding box center [272, 57] width 387 height 13
click at [287, 387] on div "Back Add" at bounding box center [272, 374] width 413 height 35
click at [323, 286] on div "Enter excess" at bounding box center [367, 285] width 149 height 12
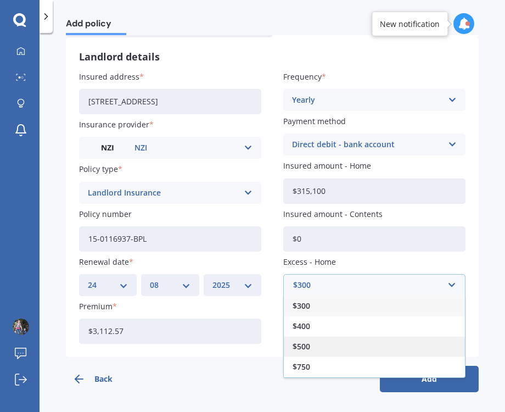
click at [303, 345] on span "$500" at bounding box center [302, 347] width 18 height 8
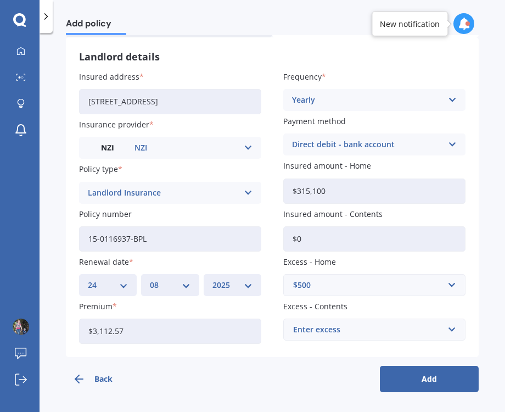
click at [346, 335] on div "Enter excess" at bounding box center [367, 329] width 149 height 12
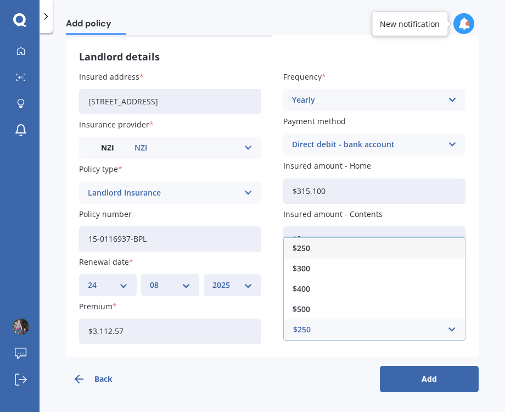
click at [314, 366] on div "Back Add" at bounding box center [272, 374] width 413 height 35
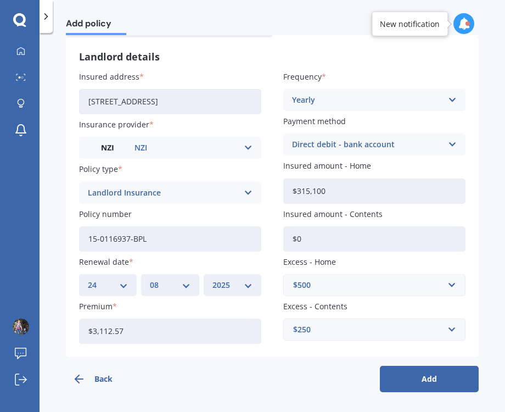
click at [317, 332] on div "$250" at bounding box center [367, 329] width 149 height 12
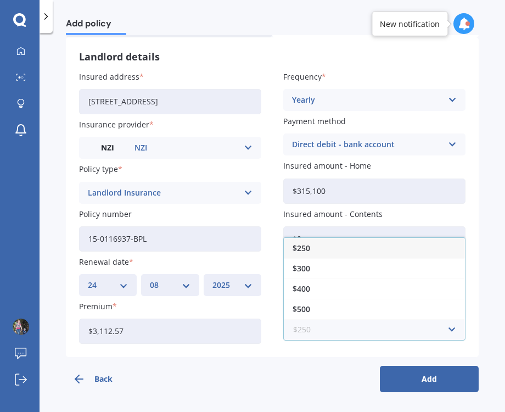
click at [334, 334] on input "text" at bounding box center [370, 329] width 172 height 21
drag, startPoint x: 346, startPoint y: 333, endPoint x: 418, endPoint y: 325, distance: 72.9
click at [353, 331] on input "text" at bounding box center [370, 329] width 172 height 21
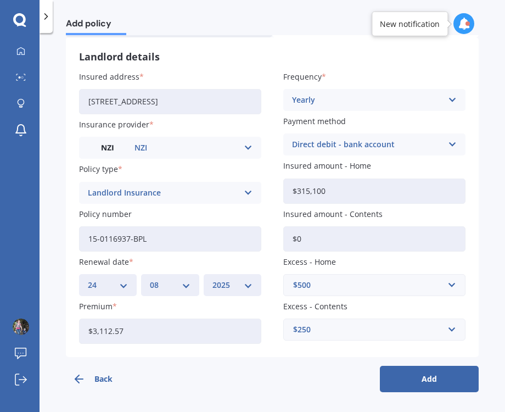
click at [447, 374] on button "Add" at bounding box center [429, 379] width 99 height 26
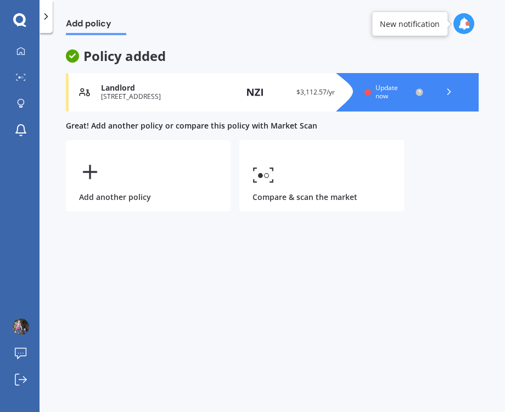
scroll to position [0, 0]
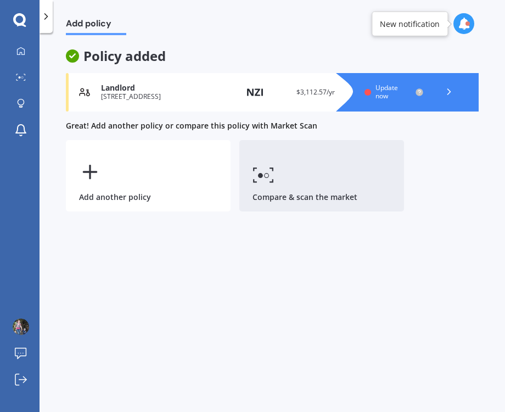
click at [300, 179] on link "Compare & scan the market" at bounding box center [321, 175] width 165 height 71
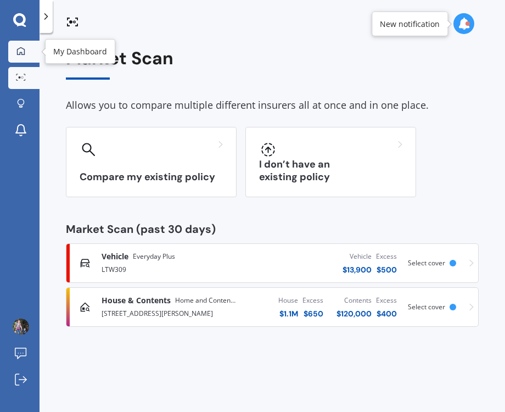
click at [27, 52] on div at bounding box center [21, 52] width 16 height 10
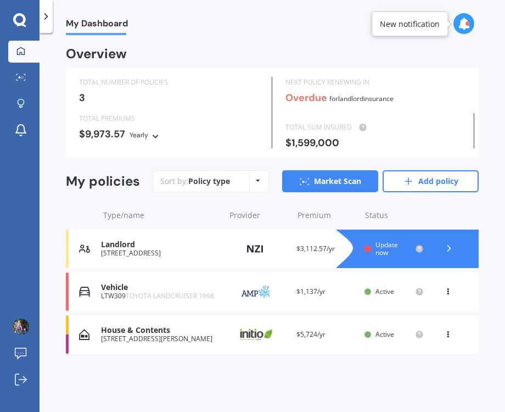
click at [448, 249] on icon at bounding box center [449, 248] width 11 height 11
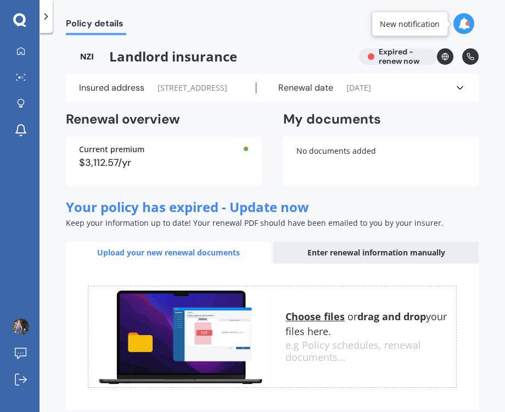
click at [463, 93] on icon at bounding box center [460, 87] width 11 height 11
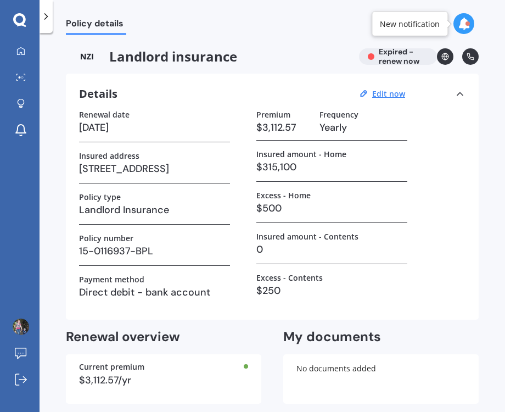
scroll to position [269, 0]
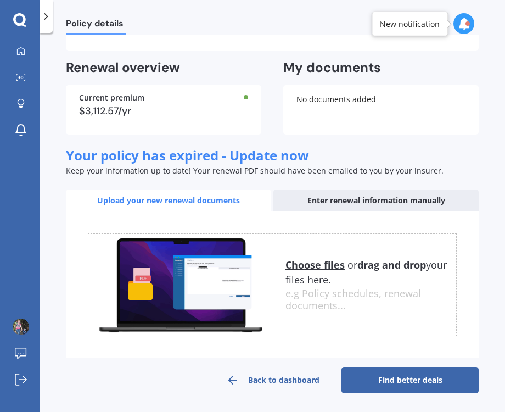
click at [415, 381] on link "Find better deals" at bounding box center [410, 380] width 137 height 26
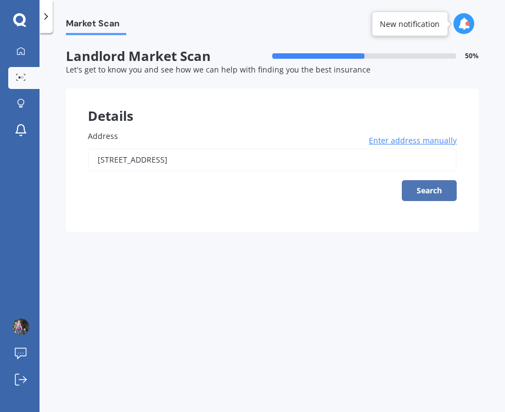
click at [429, 190] on button "Search" at bounding box center [429, 190] width 55 height 21
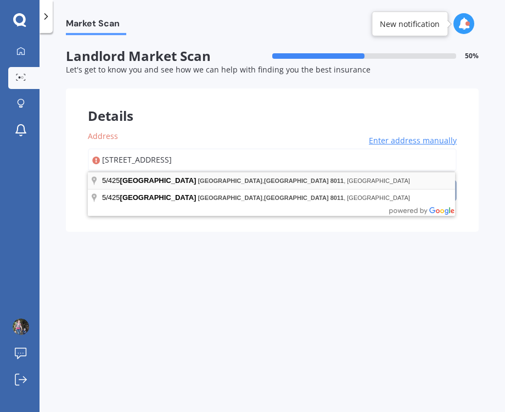
type input "[STREET_ADDRESS]"
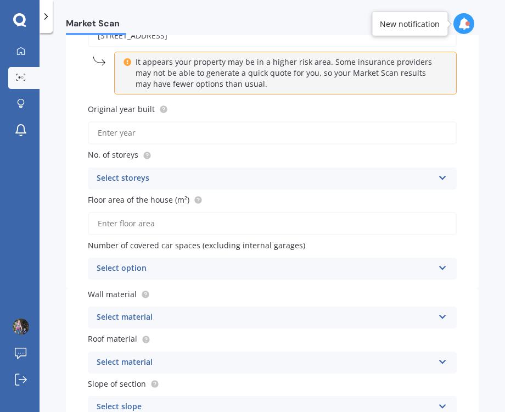
scroll to position [126, 0]
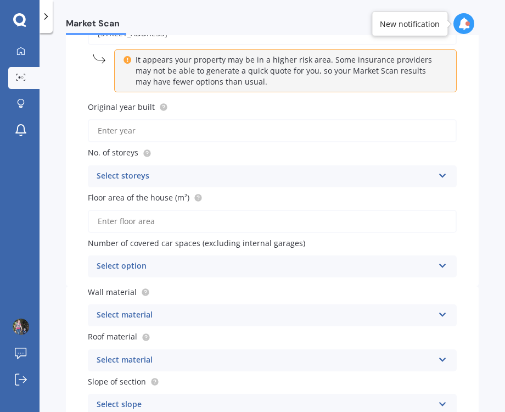
click at [186, 135] on input "Original year built" at bounding box center [272, 130] width 369 height 23
type input "1970"
click at [143, 176] on div "Select storeys" at bounding box center [265, 176] width 337 height 13
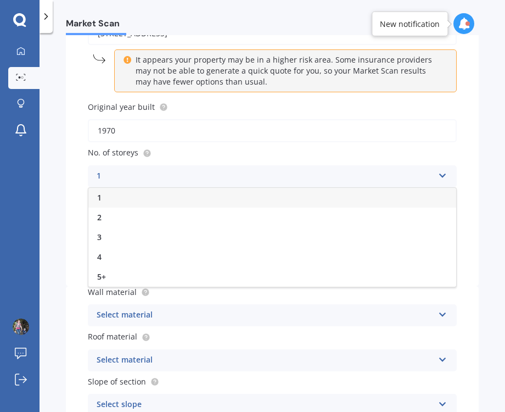
click at [109, 201] on div "1" at bounding box center [272, 198] width 368 height 20
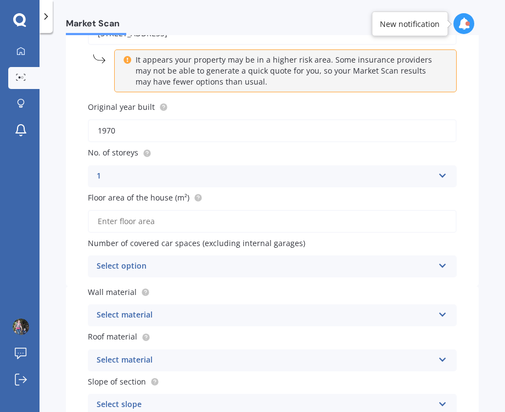
click at [115, 199] on span "Floor area of the house (m²)" at bounding box center [139, 197] width 102 height 10
click at [115, 210] on input "Floor area of the house (m²)" at bounding box center [272, 221] width 369 height 23
drag, startPoint x: 116, startPoint y: 215, endPoint x: 346, endPoint y: 216, distance: 230.1
click at [116, 216] on input "Floor area of the house (m²)" at bounding box center [272, 221] width 369 height 23
type input "65"
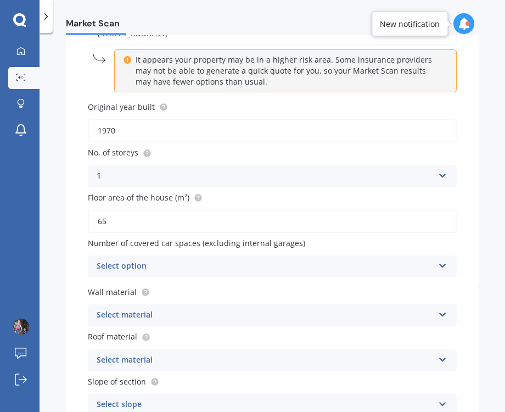
click at [154, 271] on div "Select option" at bounding box center [265, 266] width 337 height 13
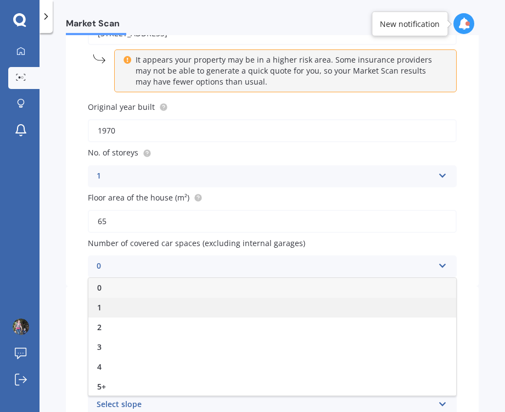
click at [126, 311] on div "1" at bounding box center [272, 308] width 368 height 20
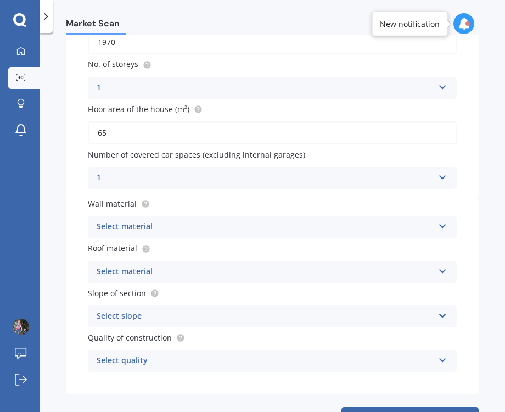
scroll to position [253, 0]
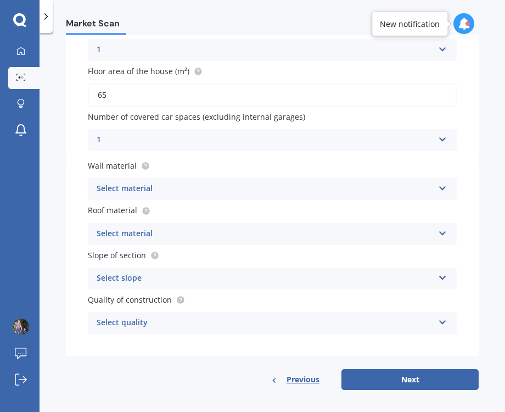
click at [155, 187] on div "Select material" at bounding box center [265, 188] width 337 height 13
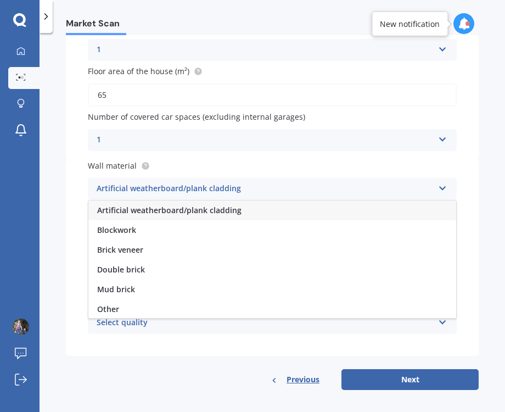
click at [65, 217] on div "Market Scan Landlord Market Scan 50 % Let's get to know you and see how we can …" at bounding box center [273, 224] width 466 height 379
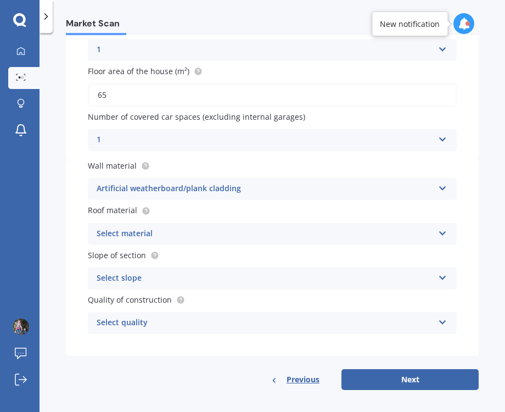
click at [128, 191] on div "Artificial weatherboard/plank cladding" at bounding box center [265, 188] width 337 height 13
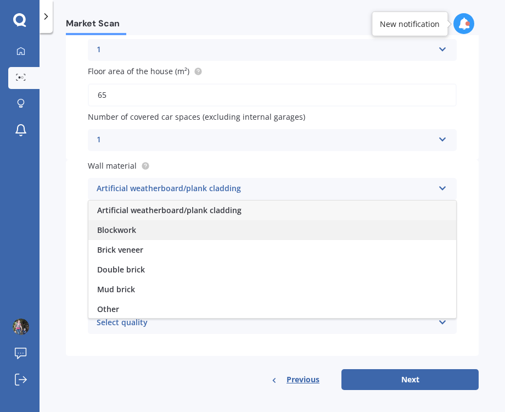
click at [115, 234] on span "Blockwork" at bounding box center [116, 230] width 39 height 10
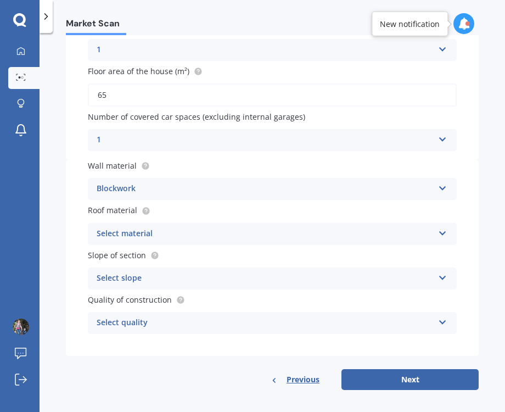
click at [126, 192] on div "Blockwork" at bounding box center [265, 188] width 337 height 13
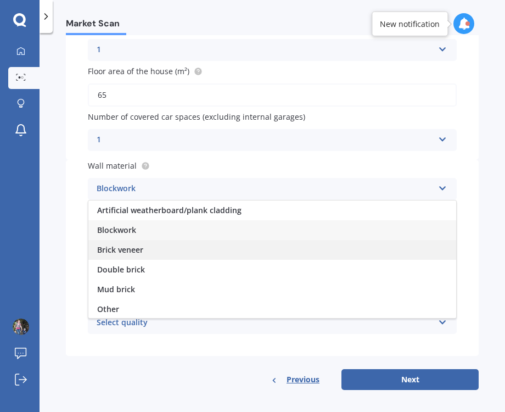
click at [121, 245] on span "Brick veneer" at bounding box center [120, 249] width 46 height 10
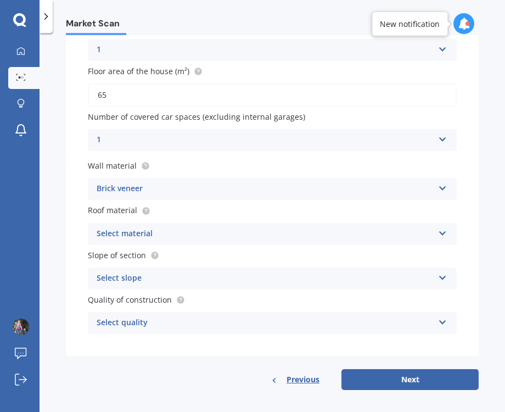
click at [126, 232] on div "Select material" at bounding box center [265, 233] width 337 height 13
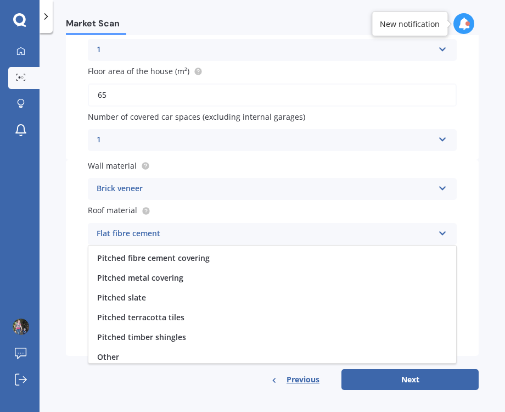
scroll to position [80, 0]
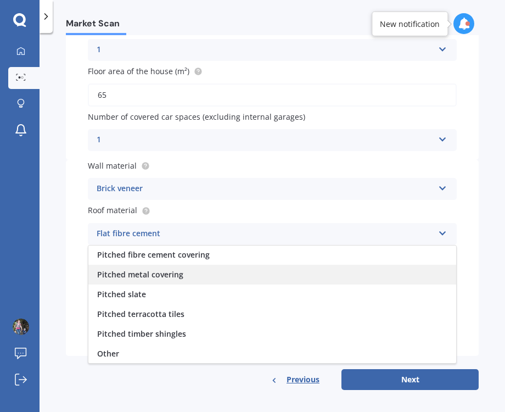
click at [170, 280] on div "Pitched metal covering" at bounding box center [272, 275] width 368 height 20
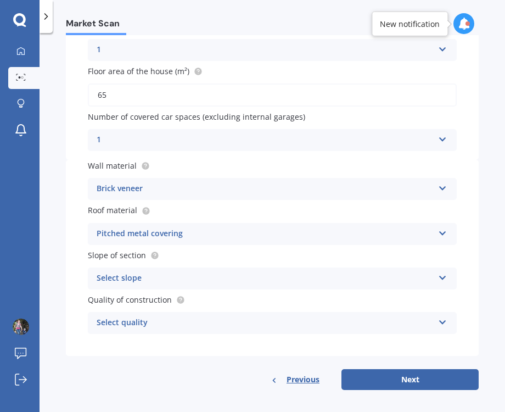
click at [161, 284] on div "Select slope" at bounding box center [265, 278] width 337 height 13
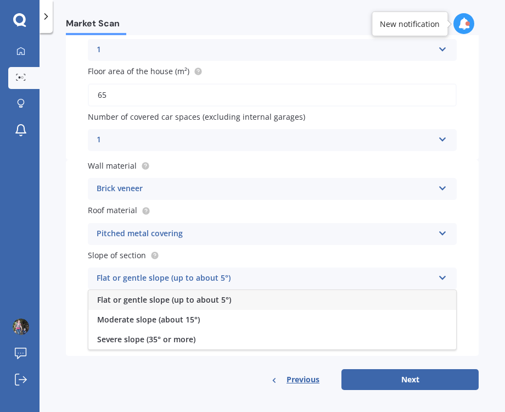
click at [159, 303] on span "Flat or gentle slope (up to about 5°)" at bounding box center [164, 299] width 134 height 10
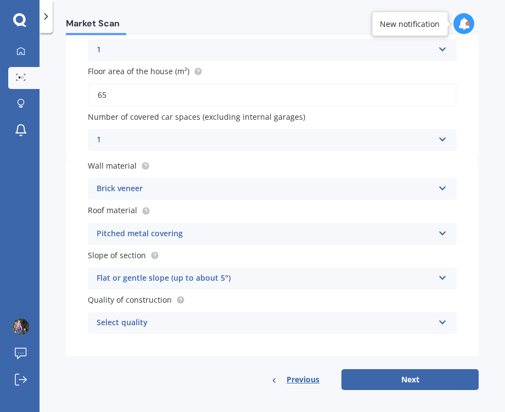
click at [164, 322] on div "Select quality" at bounding box center [265, 322] width 337 height 13
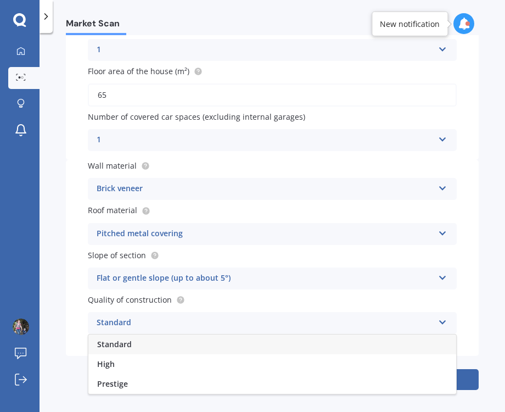
click at [128, 348] on span "Standard" at bounding box center [114, 344] width 35 height 10
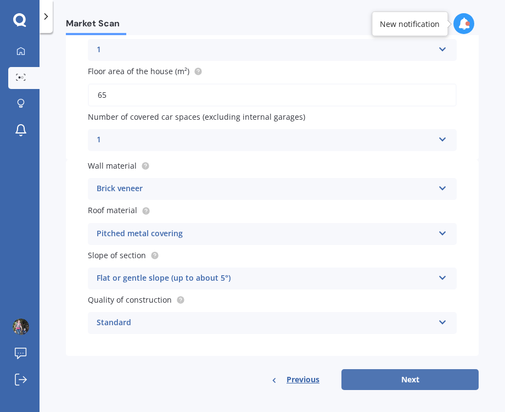
click at [436, 379] on button "Next" at bounding box center [410, 379] width 137 height 21
select select "05"
select select "09"
select select "1977"
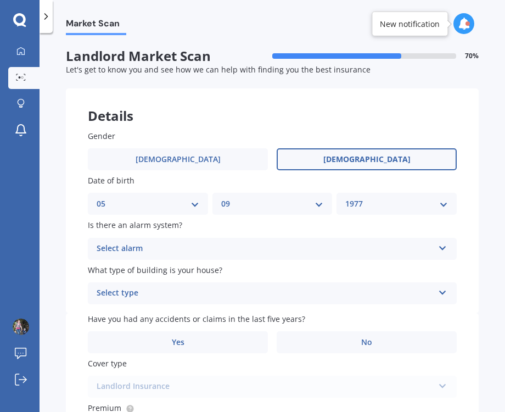
scroll to position [0, 0]
click at [180, 245] on div "Select alarm" at bounding box center [265, 248] width 337 height 13
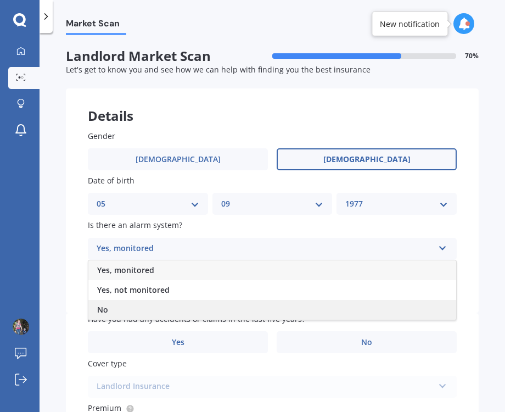
click at [116, 311] on div "No" at bounding box center [272, 310] width 368 height 20
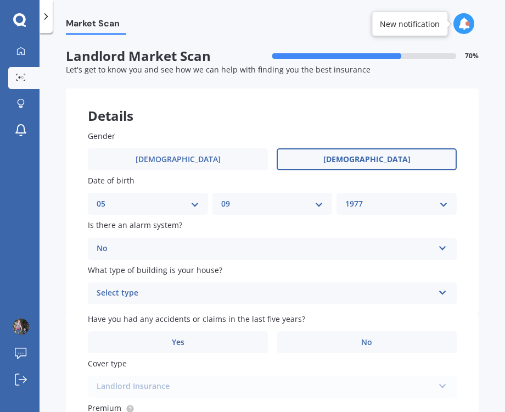
click at [166, 298] on div "Select type" at bounding box center [265, 293] width 337 height 13
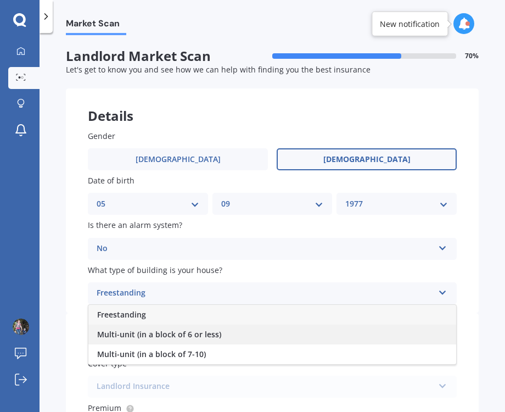
click at [161, 339] on span "Multi-unit (in a block of 6 or less)" at bounding box center [159, 334] width 124 height 10
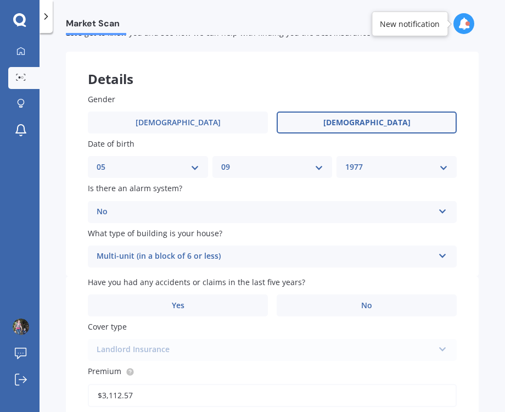
scroll to position [63, 0]
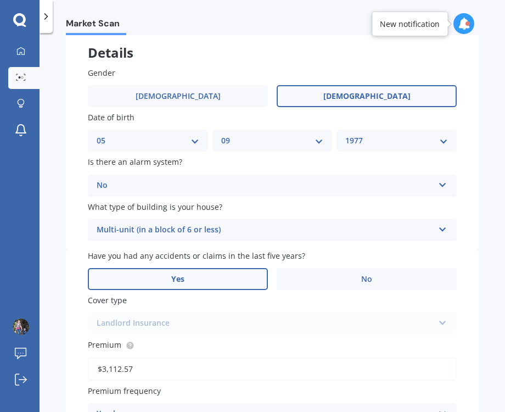
click at [232, 279] on label "Yes" at bounding box center [178, 279] width 180 height 22
click at [0, 0] on input "Yes" at bounding box center [0, 0] width 0 height 0
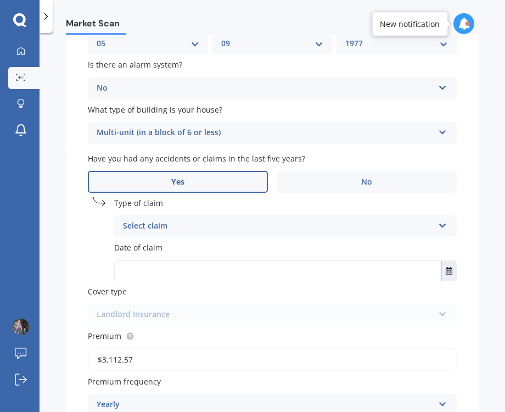
scroll to position [189, 0]
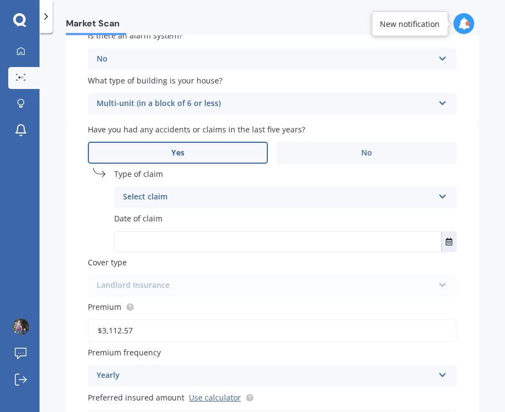
click at [164, 197] on div "Select claim" at bounding box center [278, 197] width 311 height 13
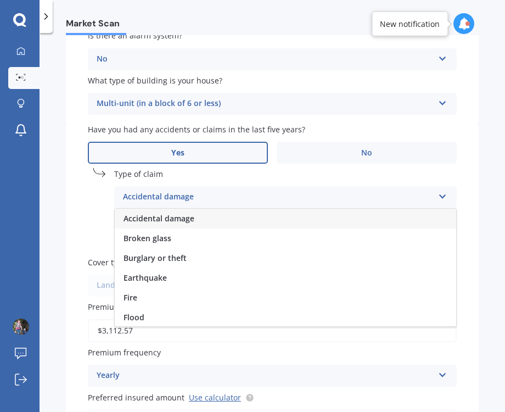
click at [176, 221] on span "Accidental damage" at bounding box center [159, 218] width 71 height 10
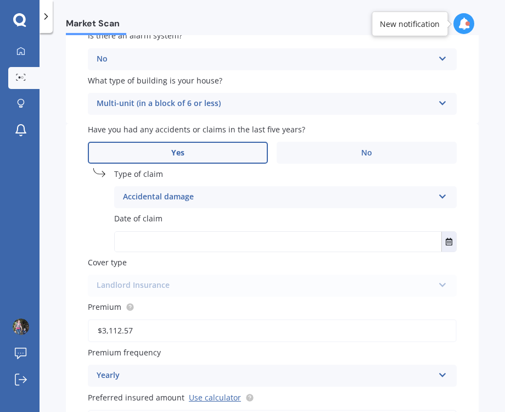
click at [168, 243] on input "text" at bounding box center [278, 242] width 327 height 20
click at [452, 244] on icon "Select date" at bounding box center [449, 242] width 7 height 8
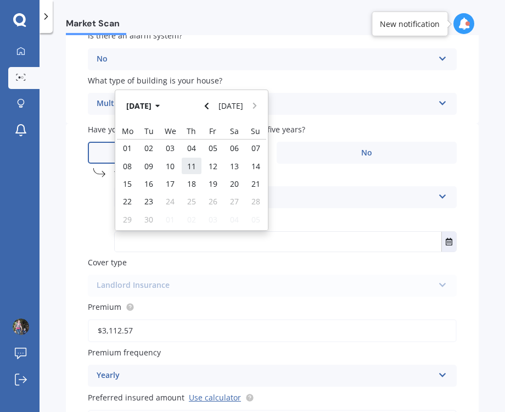
scroll to position [126, 0]
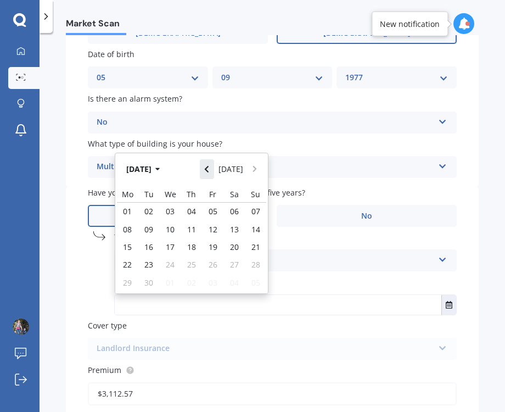
click at [204, 171] on button "Navigate back" at bounding box center [207, 169] width 14 height 20
click at [151, 216] on span "01" at bounding box center [148, 211] width 9 height 10
type input "[DATE]"
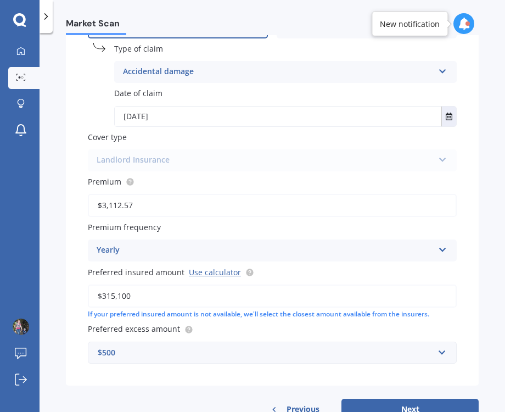
scroll to position [316, 0]
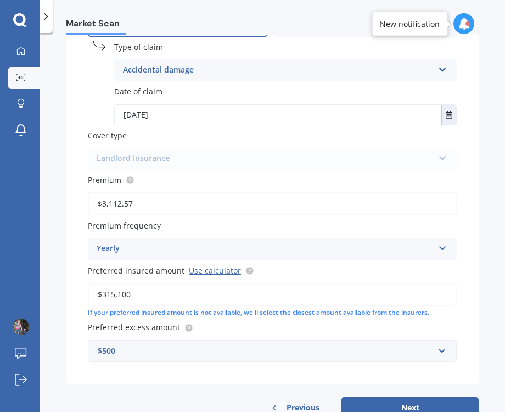
click at [240, 162] on div "Landlord Insurance Landlord Insurance" at bounding box center [272, 159] width 369 height 22
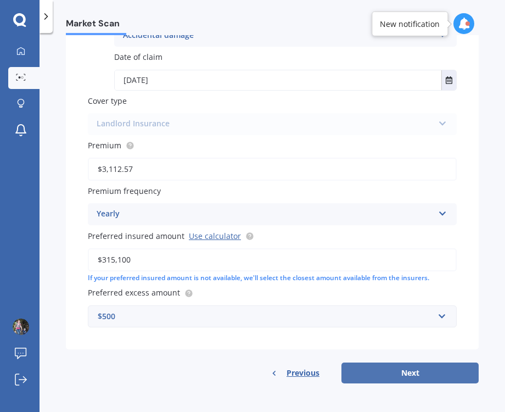
click at [383, 374] on button "Next" at bounding box center [410, 372] width 137 height 21
select select "05"
select select "09"
select select "1977"
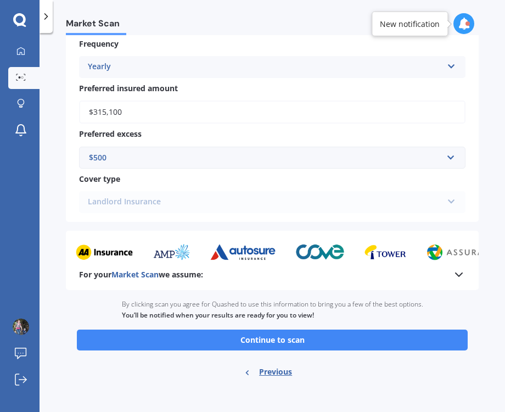
scroll to position [850, 0]
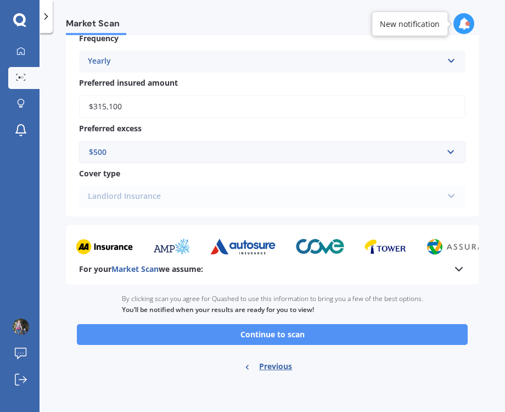
click at [329, 338] on button "Continue to scan" at bounding box center [272, 334] width 391 height 21
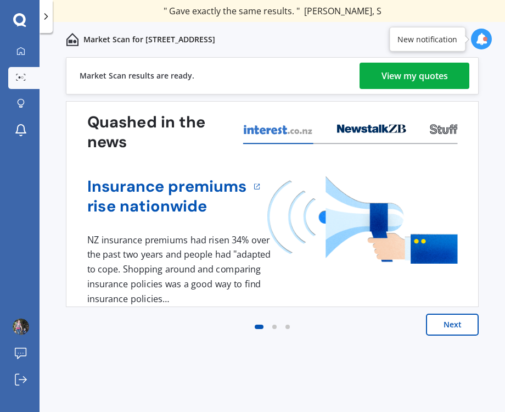
click at [184, 346] on div "Next" at bounding box center [272, 336] width 413 height 44
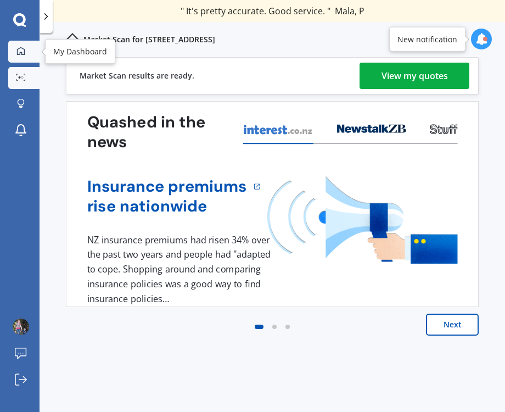
drag, startPoint x: 35, startPoint y: 51, endPoint x: 27, endPoint y: 51, distance: 7.7
click at [33, 51] on link "My Dashboard" at bounding box center [23, 52] width 31 height 22
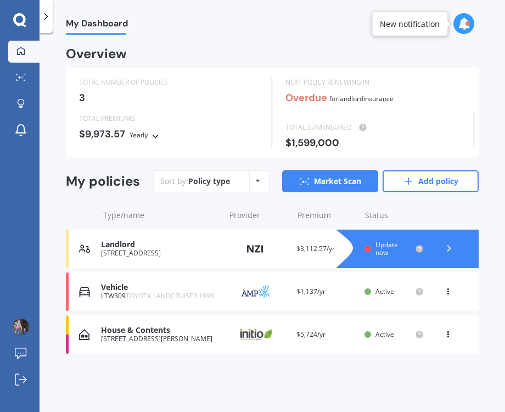
click at [374, 247] on div "Update now" at bounding box center [394, 249] width 59 height 16
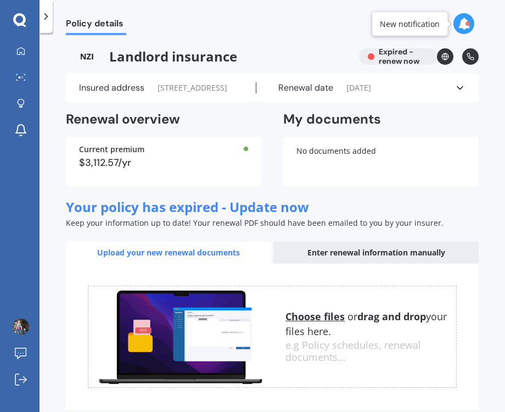
click at [464, 93] on icon at bounding box center [460, 87] width 11 height 11
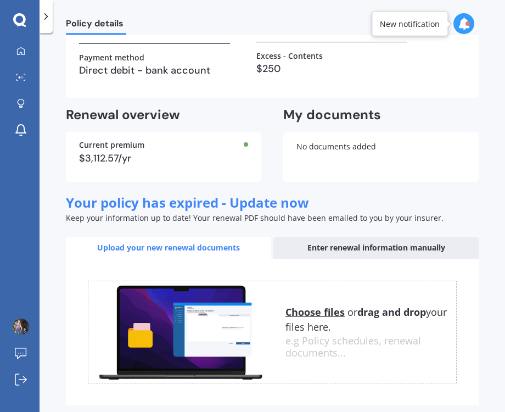
scroll to position [269, 0]
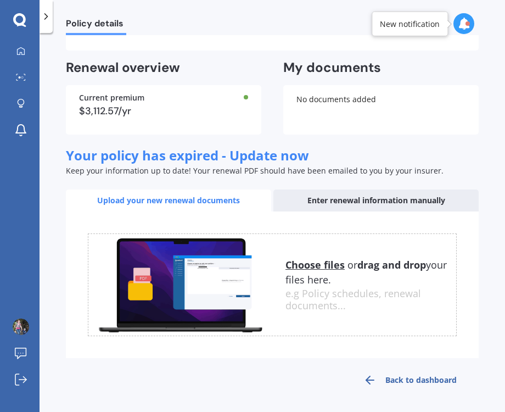
click at [429, 377] on link "Back to dashboard" at bounding box center [410, 380] width 137 height 26
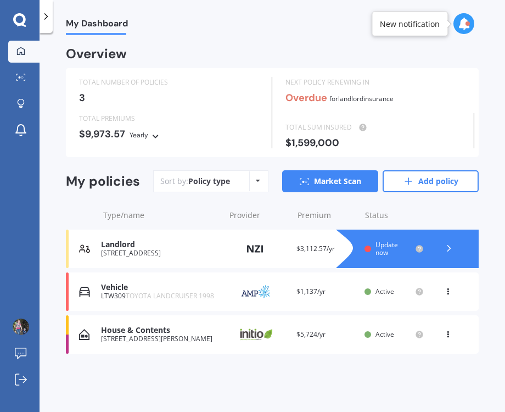
click at [425, 29] on div "New notification" at bounding box center [410, 23] width 60 height 11
click at [472, 25] on div at bounding box center [464, 23] width 21 height 21
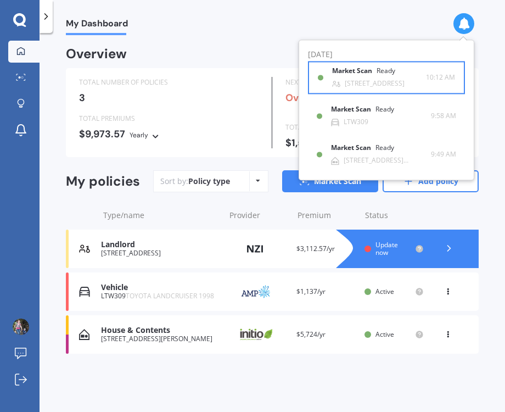
click at [402, 83] on div "[STREET_ADDRESS]" at bounding box center [375, 84] width 60 height 8
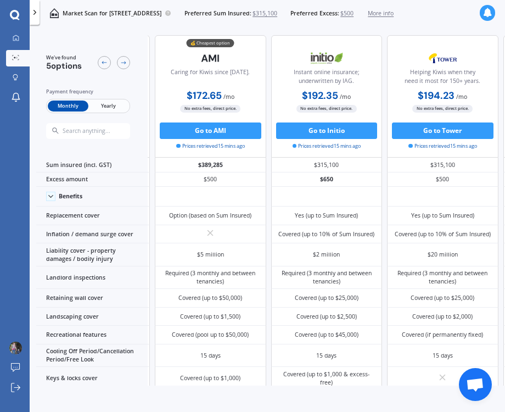
scroll to position [0, 144]
click at [218, 133] on button "Go to AMI" at bounding box center [211, 130] width 102 height 16
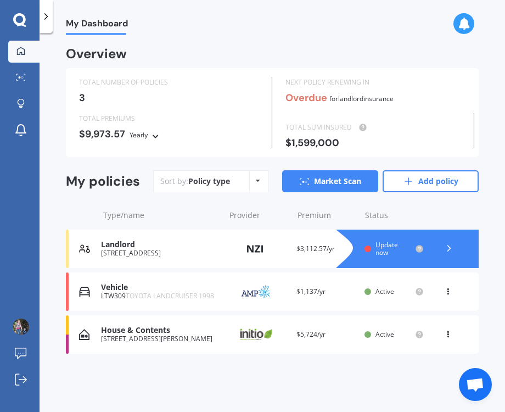
click at [188, 247] on div "Landlord" at bounding box center [160, 244] width 119 height 9
click at [450, 248] on polyline at bounding box center [449, 247] width 3 height 5
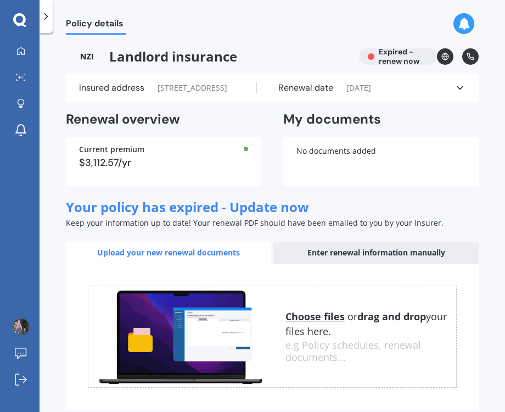
click at [461, 93] on div "Insured address [STREET_ADDRESS] date [DATE] See more" at bounding box center [272, 88] width 413 height 29
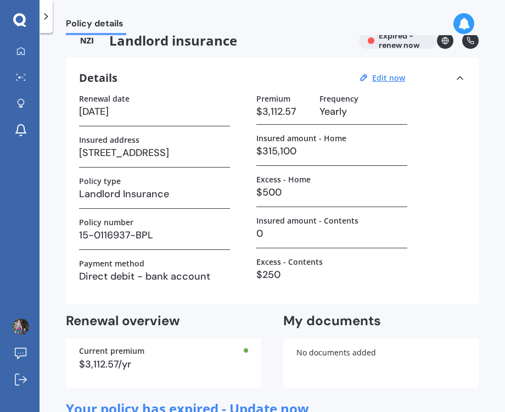
scroll to position [269, 0]
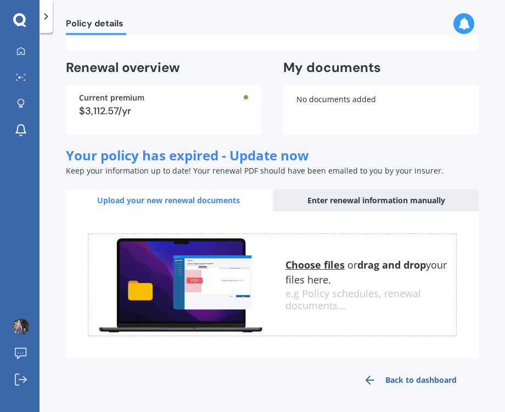
click at [432, 381] on link "Back to dashboard" at bounding box center [410, 380] width 137 height 26
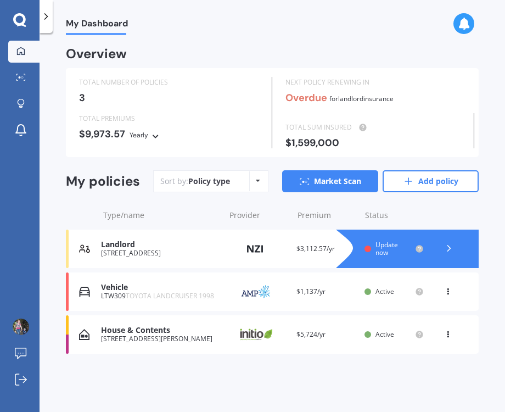
click at [462, 25] on icon at bounding box center [464, 24] width 12 height 12
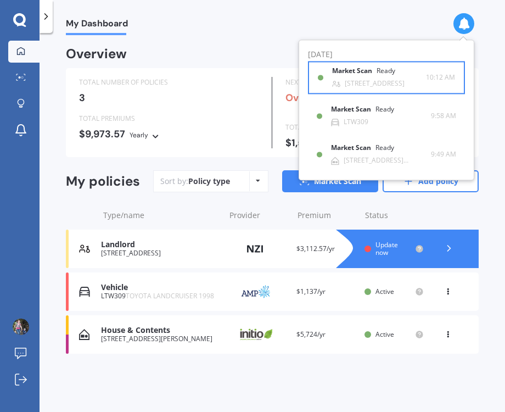
click at [367, 82] on div "[STREET_ADDRESS]" at bounding box center [375, 84] width 60 height 8
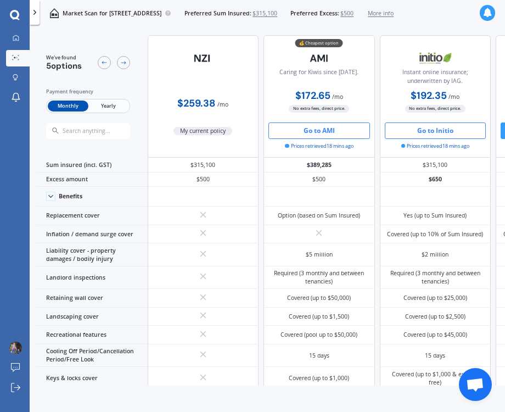
click at [440, 133] on button "Go to Initio" at bounding box center [436, 130] width 102 height 16
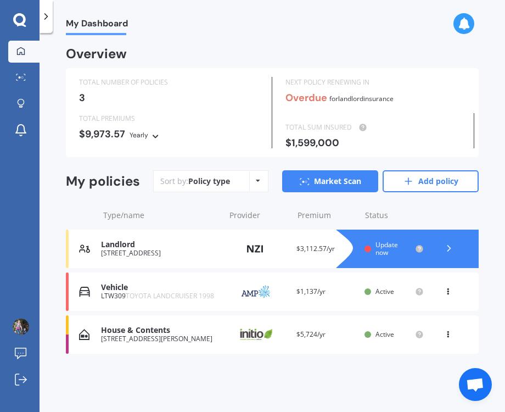
click at [378, 245] on span "Update now" at bounding box center [387, 248] width 23 height 17
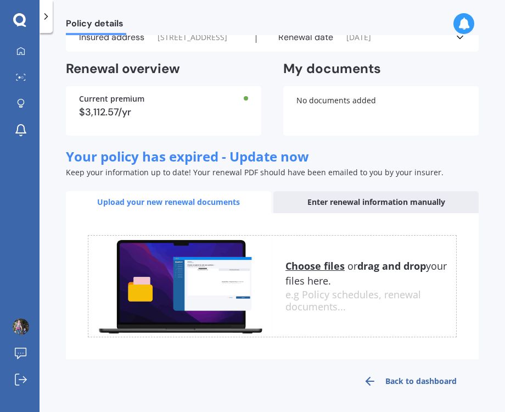
scroll to position [75, 0]
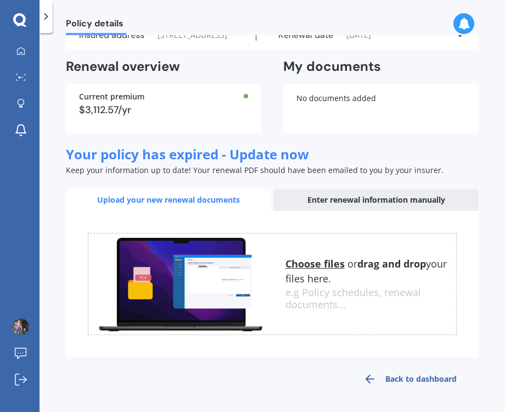
click at [312, 262] on u "Choose files" at bounding box center [315, 263] width 59 height 13
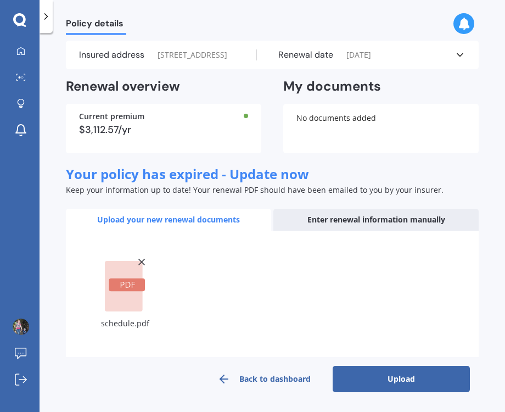
click at [416, 378] on button "Upload" at bounding box center [401, 379] width 137 height 26
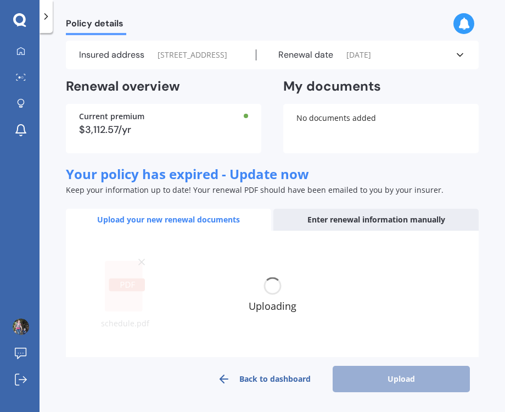
scroll to position [47, 0]
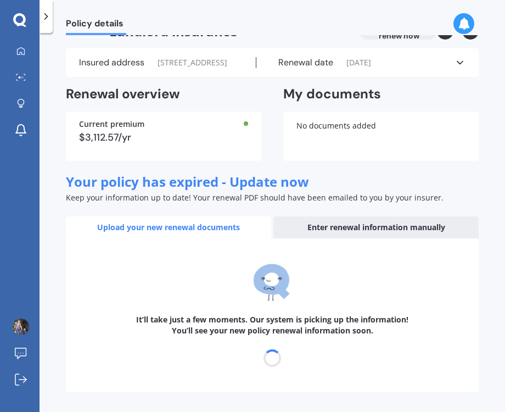
select select "23"
select select "09"
select select "2026"
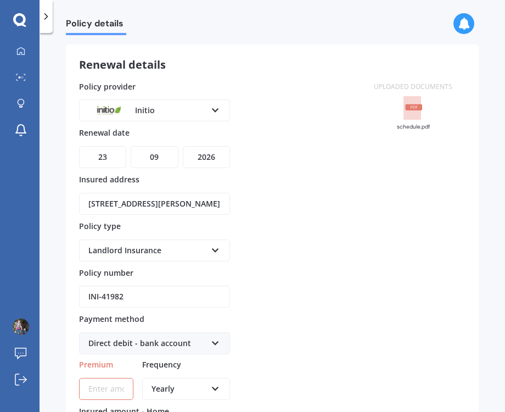
scroll to position [0, 0]
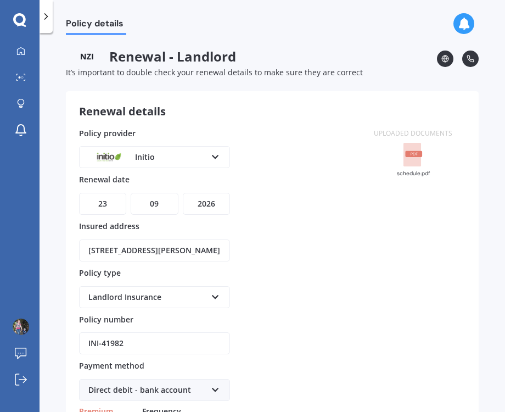
click at [251, 137] on div "Policy provider Initio AA AMI AMP ANZ ASB Ando BNZ FMG Initio Kiwibank MAS NZI …" at bounding box center [220, 379] width 282 height 505
click at [258, 32] on div "Policy details" at bounding box center [273, 17] width 466 height 35
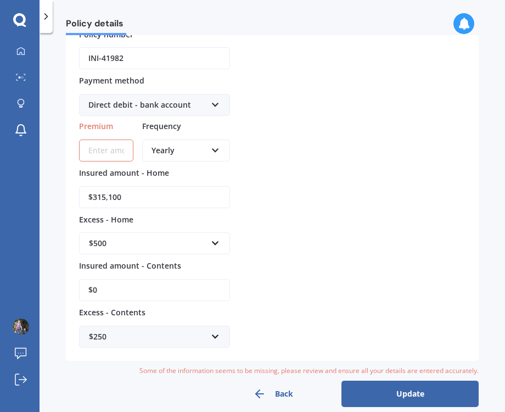
scroll to position [298, 0]
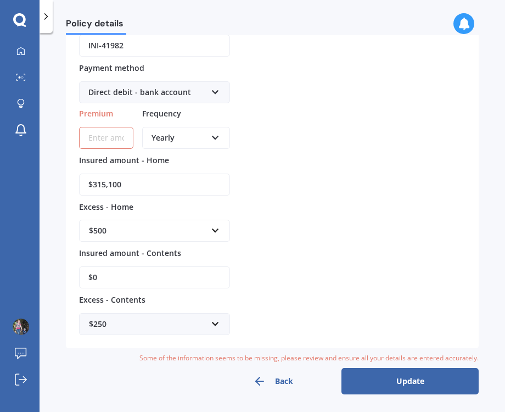
click at [93, 137] on input "Premium" at bounding box center [106, 138] width 54 height 22
type input "$2,378.50"
drag, startPoint x: 155, startPoint y: 183, endPoint x: 5, endPoint y: 189, distance: 150.0
click at [79, 189] on input "$315,100" at bounding box center [154, 184] width 151 height 22
type input "$420,000"
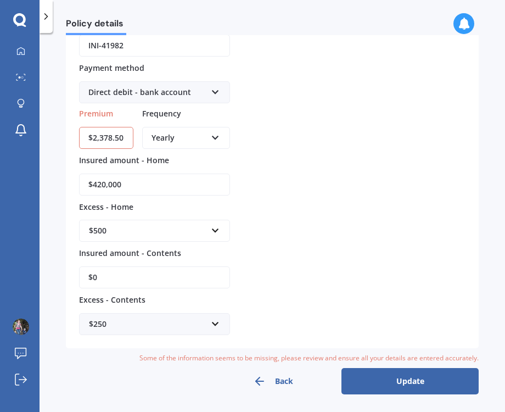
click at [116, 272] on input "$0" at bounding box center [154, 277] width 151 height 22
type input "$20,000"
click at [122, 326] on div "$250" at bounding box center [148, 324] width 118 height 12
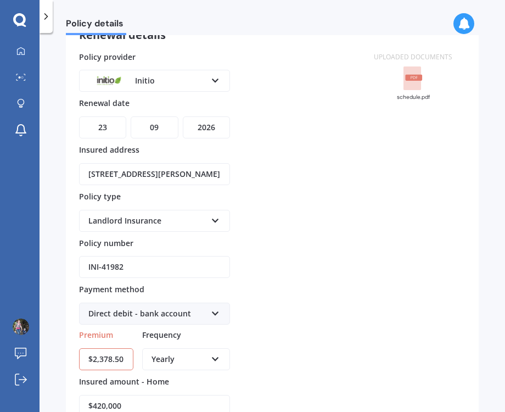
scroll to position [0, 0]
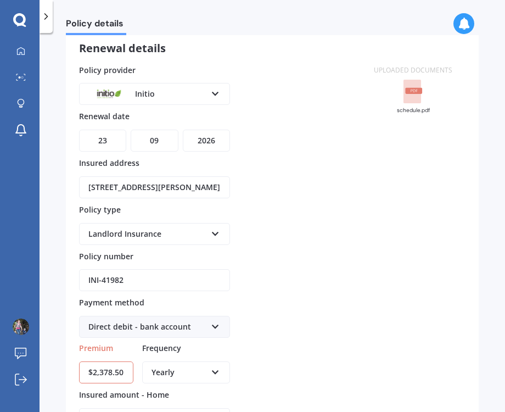
click at [389, 315] on div "Uploaded documents schedule.pdf" at bounding box center [413, 316] width 105 height 505
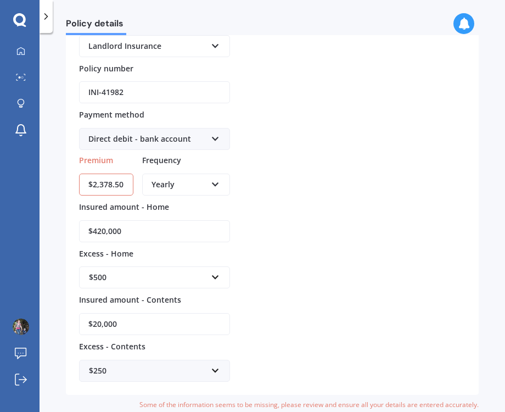
scroll to position [253, 0]
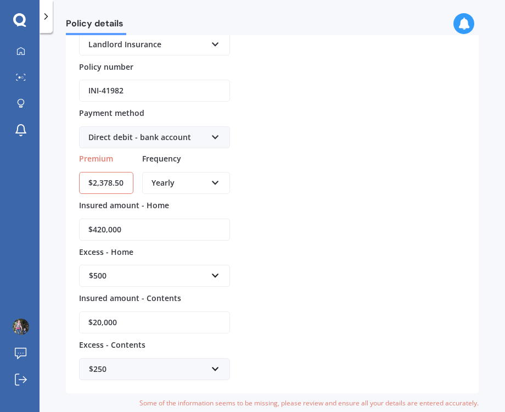
drag, startPoint x: 128, startPoint y: 186, endPoint x: 160, endPoint y: 181, distance: 32.8
click at [130, 186] on input "$2,378.50" at bounding box center [106, 183] width 54 height 22
drag, startPoint x: 169, startPoint y: 181, endPoint x: 177, endPoint y: 181, distance: 8.8
click at [170, 181] on div "Yearly" at bounding box center [179, 183] width 55 height 12
click at [177, 200] on div "Yearly" at bounding box center [186, 204] width 86 height 20
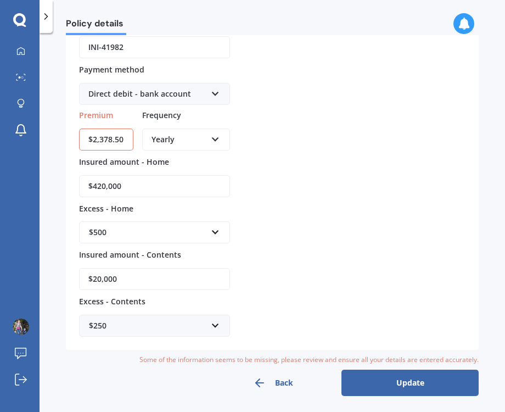
scroll to position [298, 0]
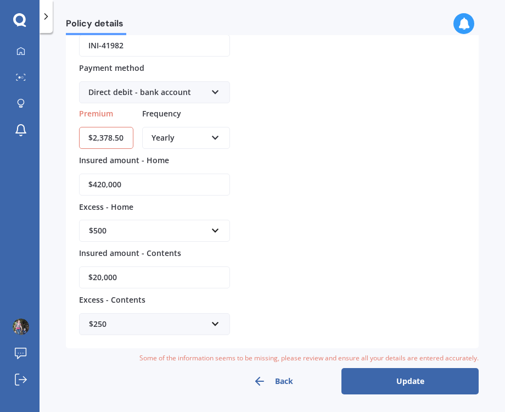
click at [397, 383] on button "Update" at bounding box center [410, 381] width 137 height 26
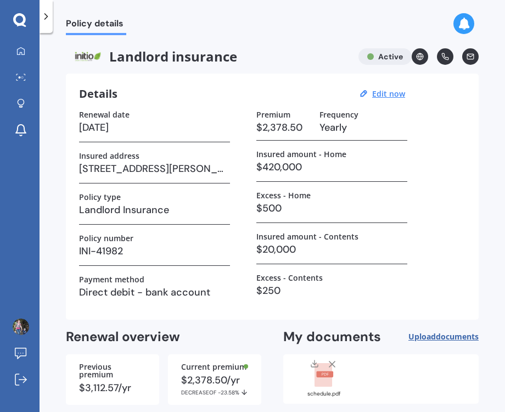
scroll to position [57, 0]
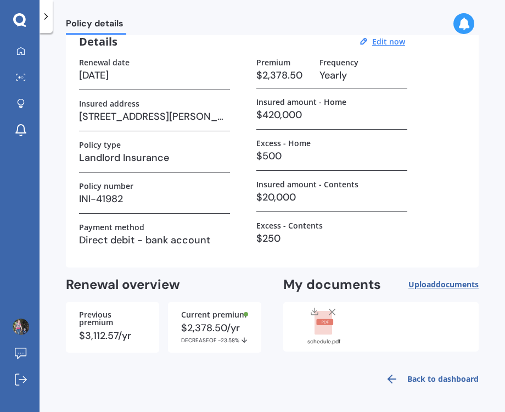
click at [439, 378] on link "Back to dashboard" at bounding box center [429, 379] width 100 height 26
